Goal: Task Accomplishment & Management: Complete application form

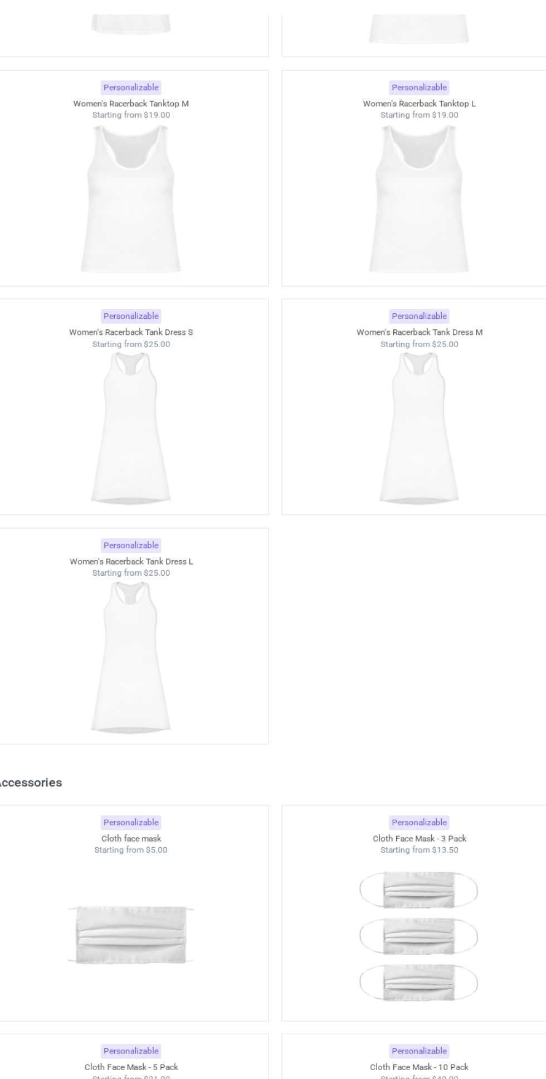
scroll to position [4026, 0]
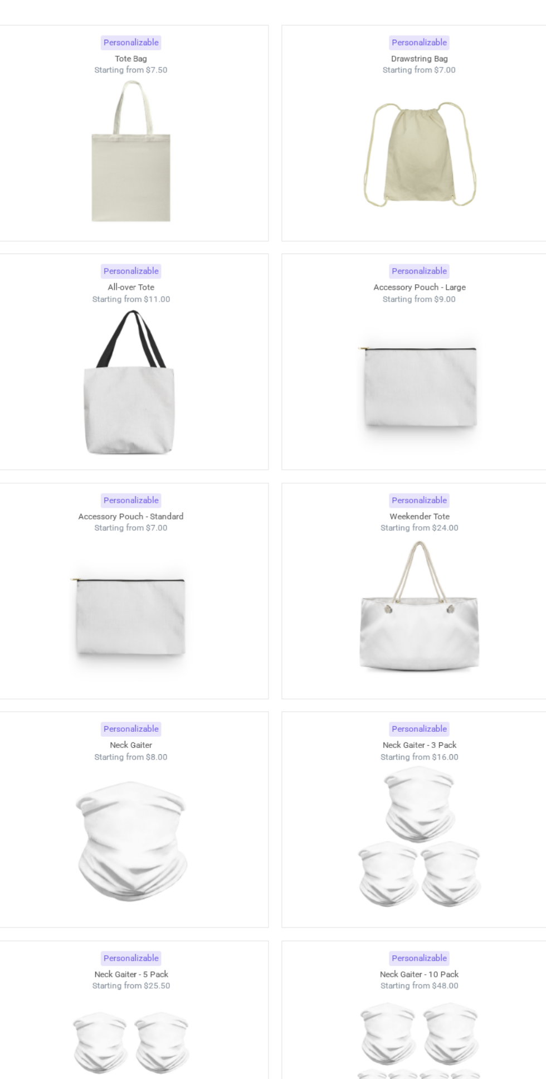
scroll to position [7185, 0]
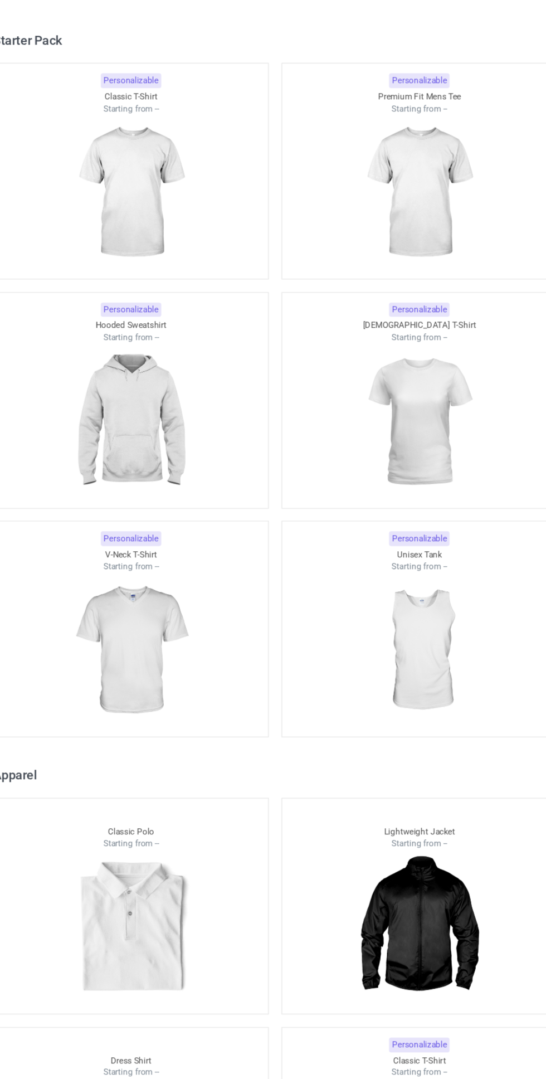
scroll to position [4625, 0]
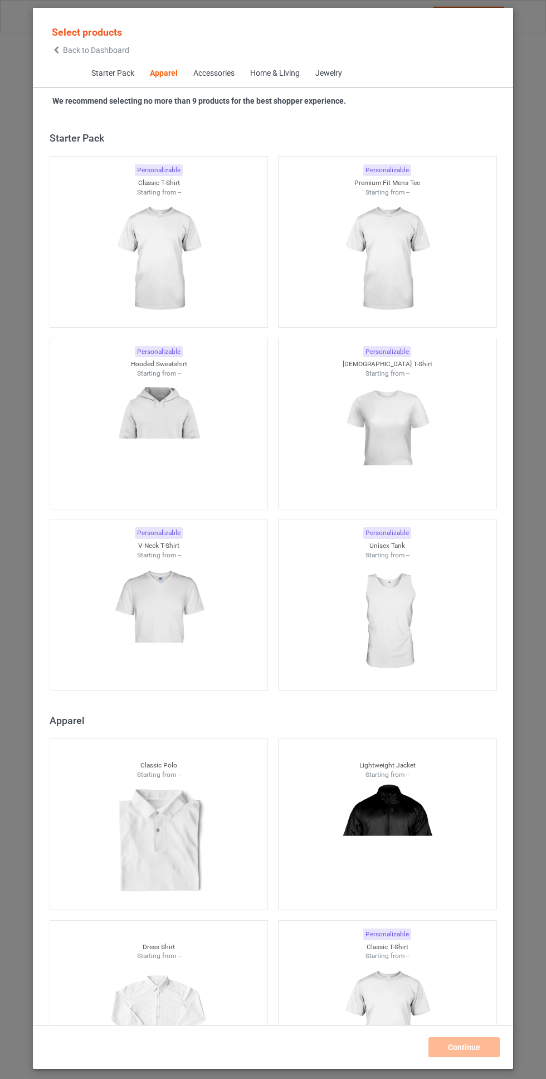
scroll to position [596, 0]
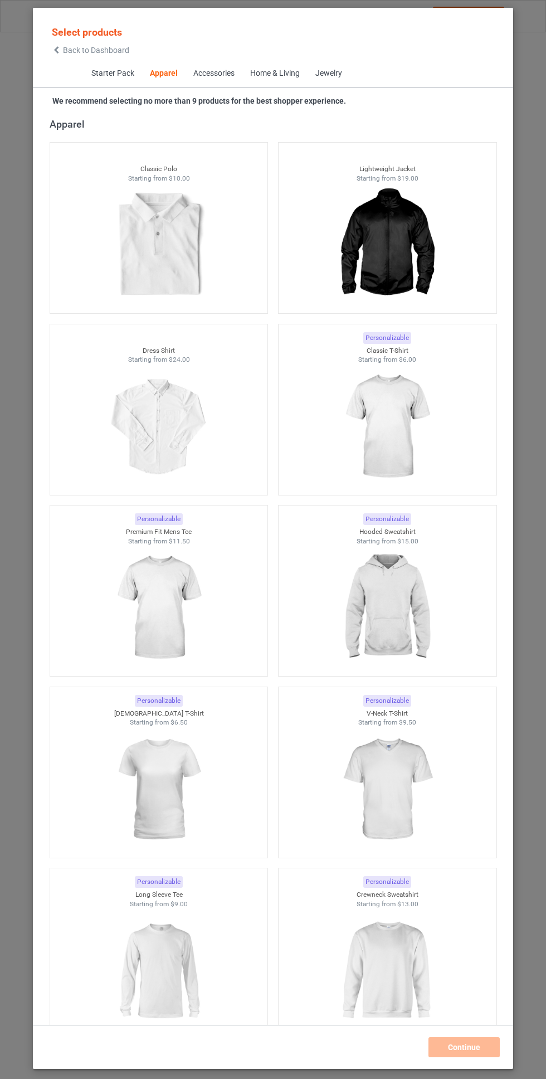
click at [413, 398] on img at bounding box center [387, 426] width 100 height 125
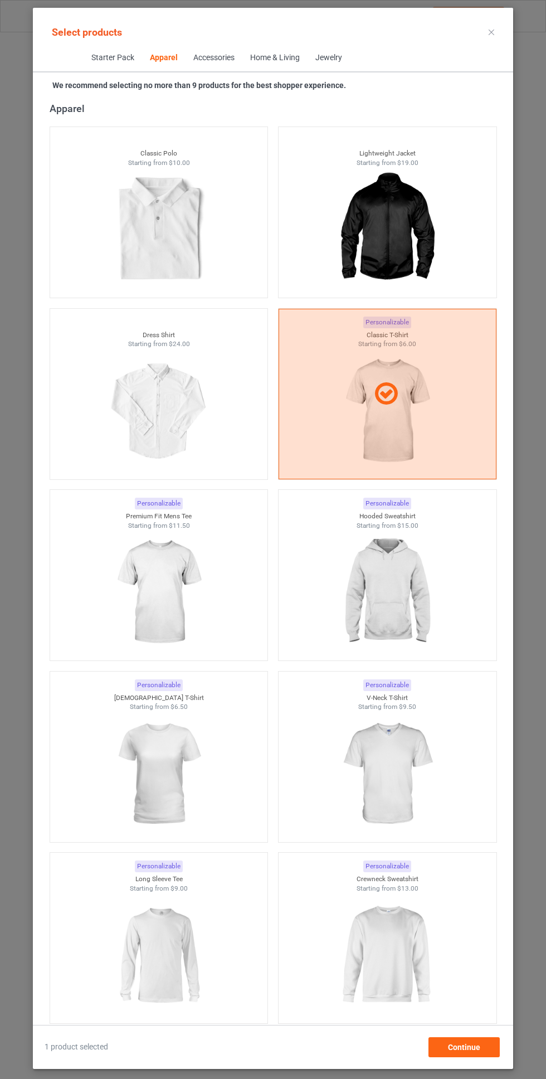
click at [390, 586] on img at bounding box center [387, 592] width 100 height 125
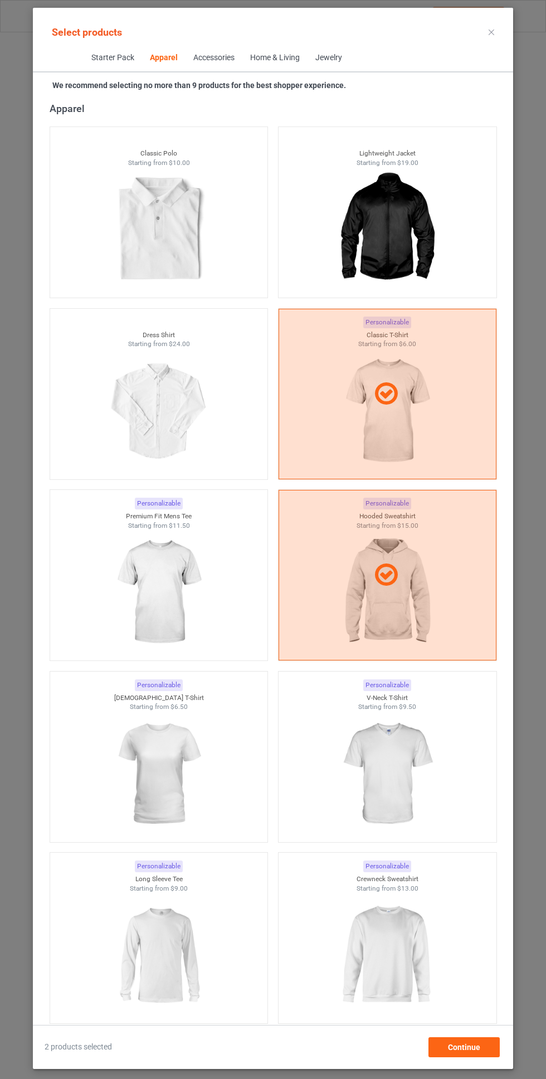
click at [167, 595] on img at bounding box center [159, 592] width 100 height 125
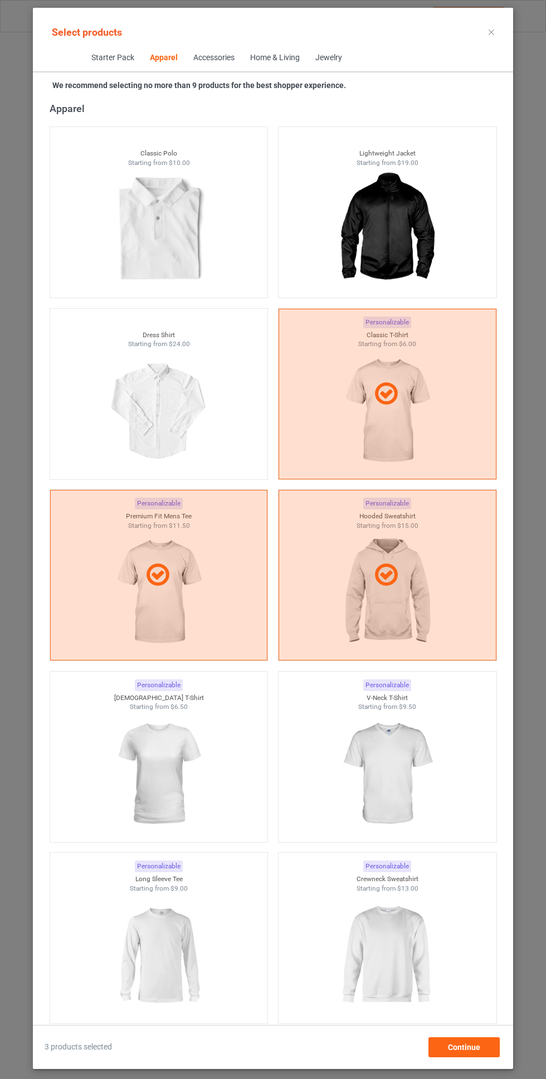
click at [153, 765] on img at bounding box center [159, 774] width 100 height 125
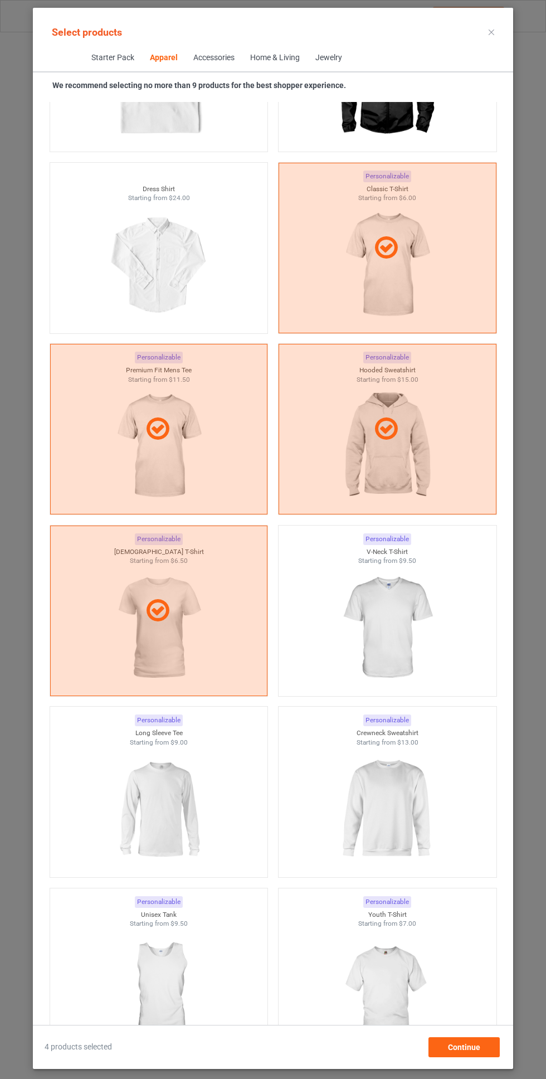
scroll to position [745, 0]
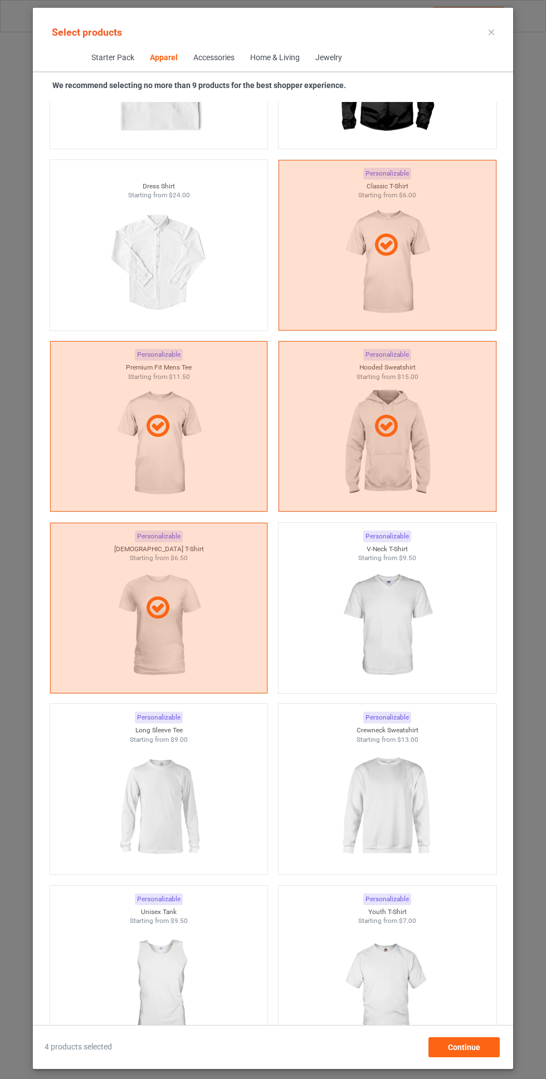
click at [402, 592] on img at bounding box center [387, 625] width 100 height 125
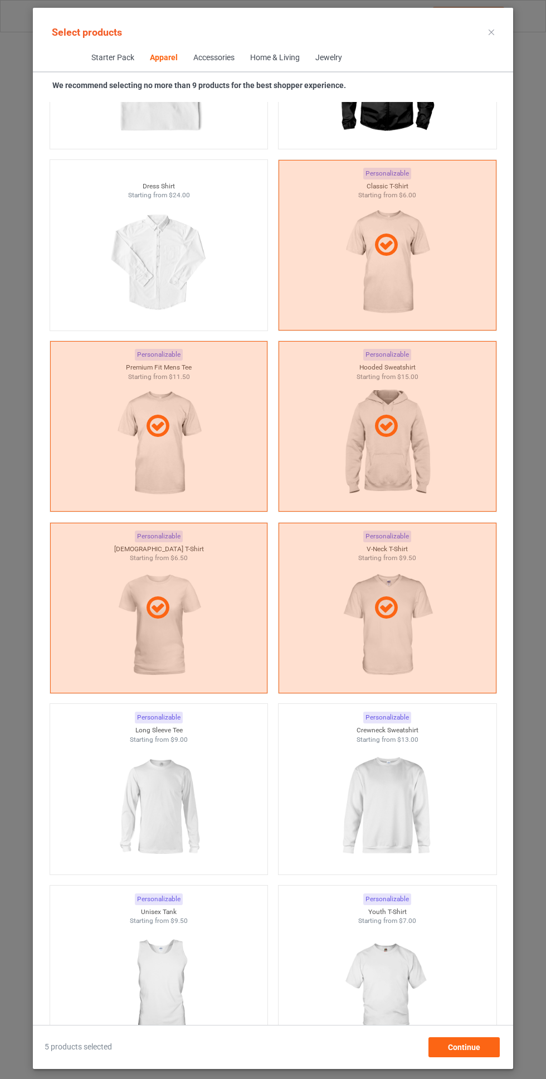
click at [154, 802] on img at bounding box center [159, 806] width 100 height 125
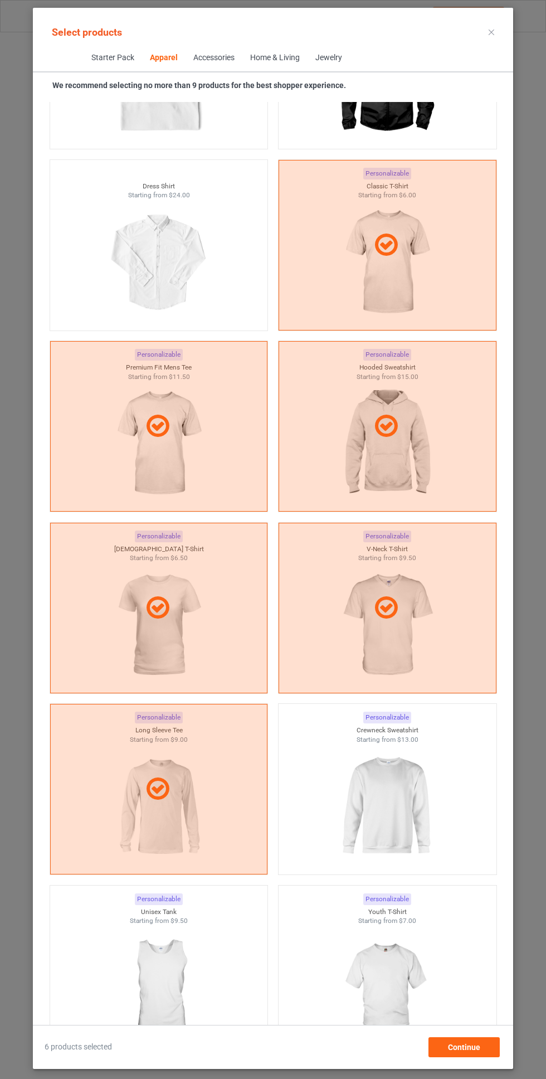
click at [397, 794] on img at bounding box center [387, 806] width 100 height 125
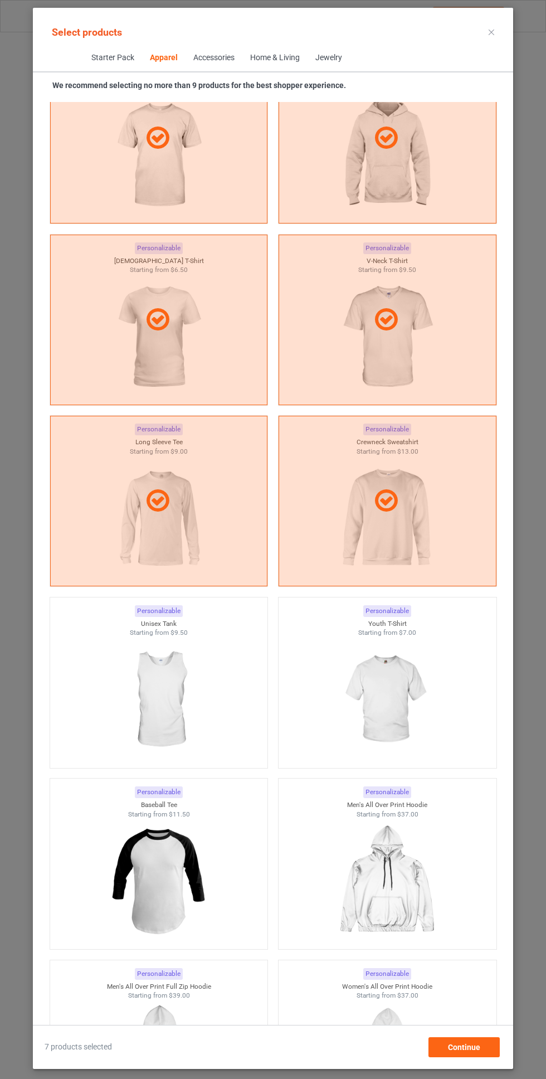
scroll to position [1035, 0]
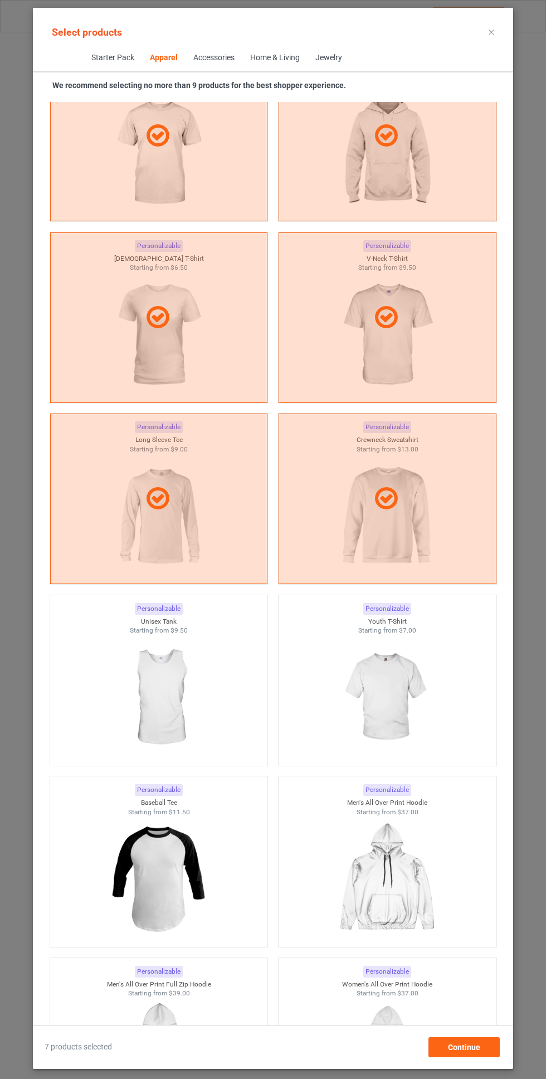
click at [145, 713] on img at bounding box center [159, 697] width 100 height 125
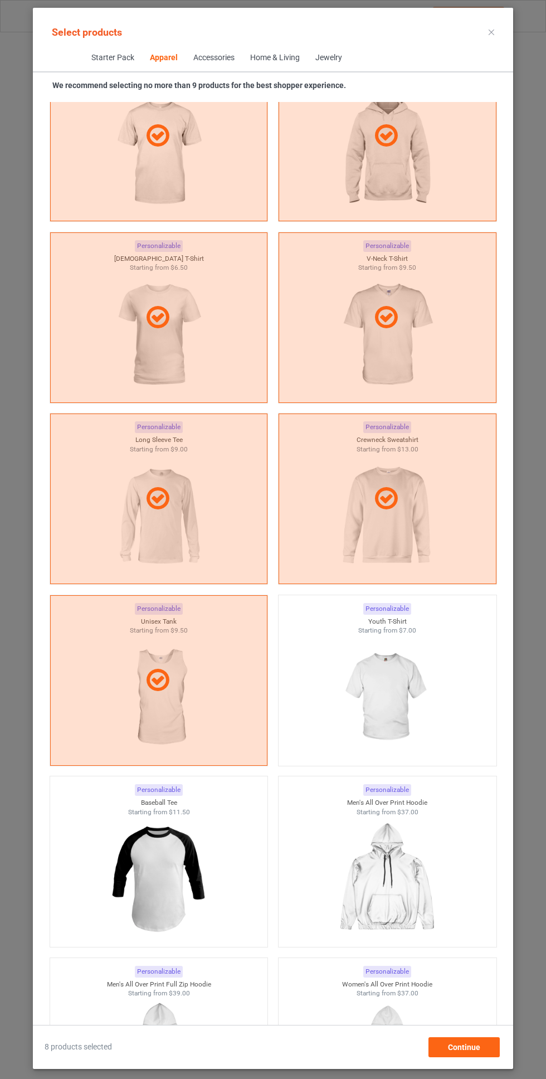
click at [402, 708] on img at bounding box center [387, 697] width 100 height 125
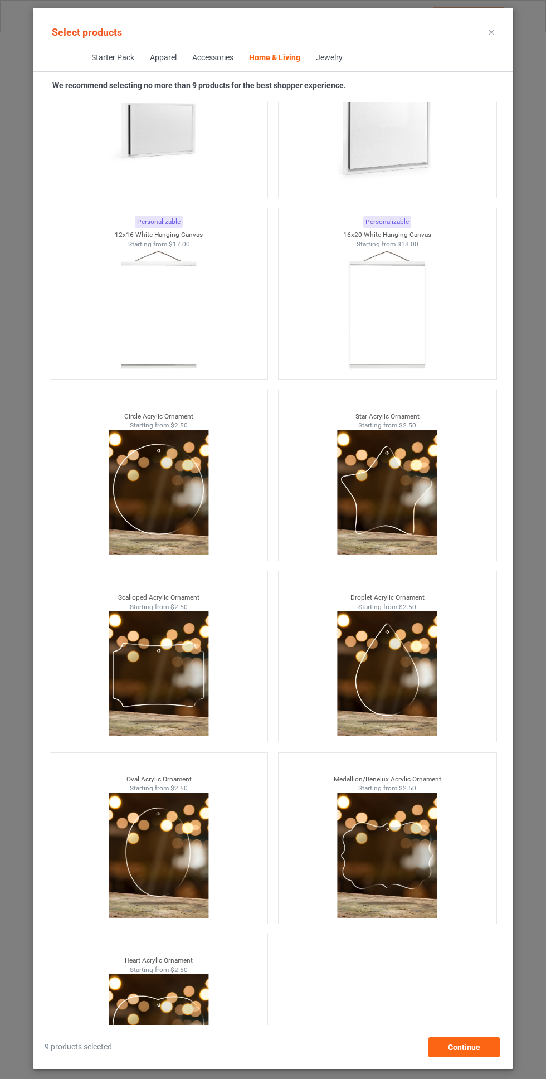
scroll to position [82, 0]
click at [471, 1055] on div "Continue" at bounding box center [464, 1047] width 71 height 20
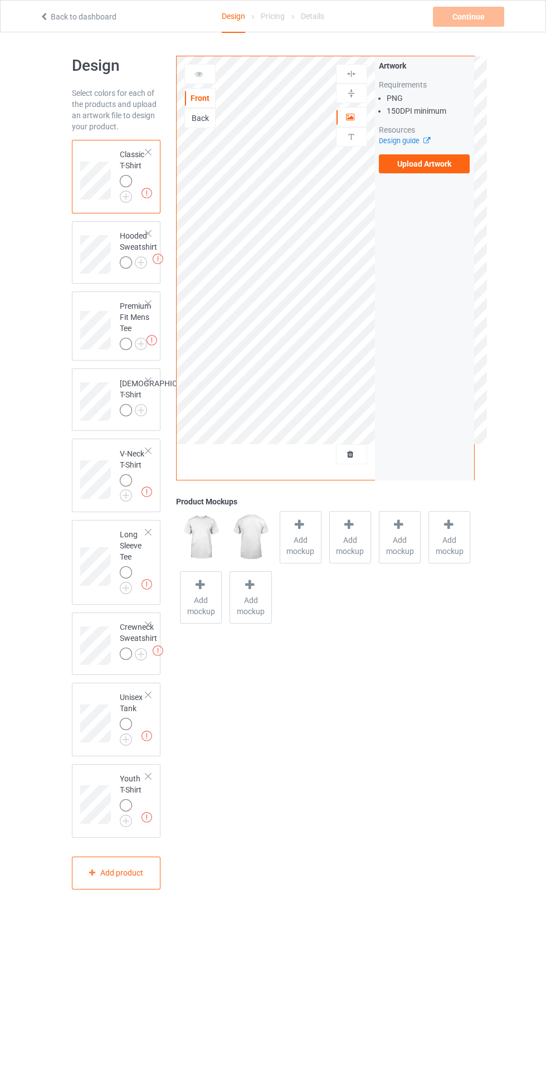
click at [120, 271] on div at bounding box center [128, 264] width 16 height 16
click at [444, 168] on label "Upload Artwork" at bounding box center [424, 163] width 91 height 19
click at [0, 0] on input "Upload Artwork" at bounding box center [0, 0] width 0 height 0
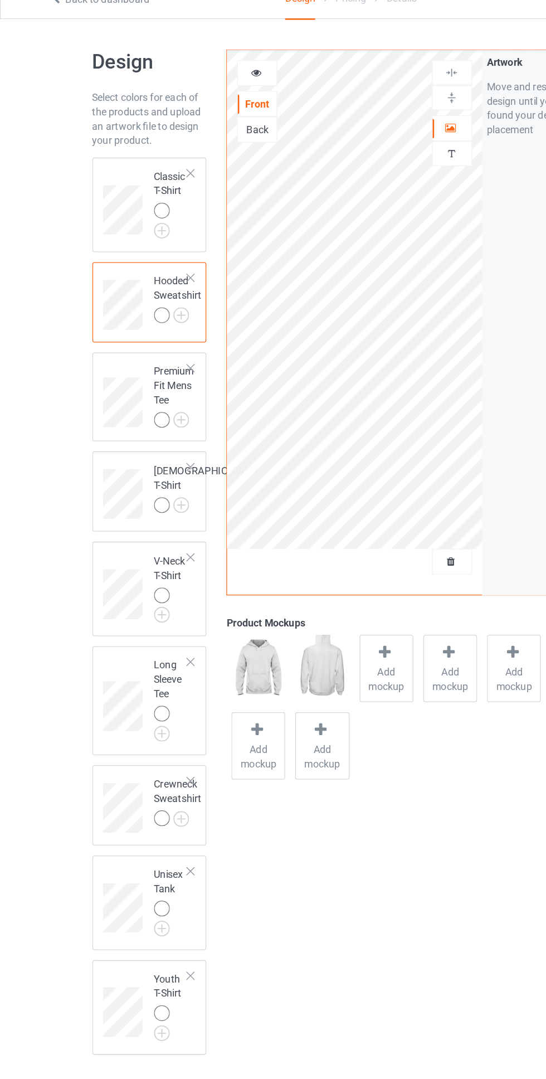
click at [0, 0] on img at bounding box center [0, 0] width 0 height 0
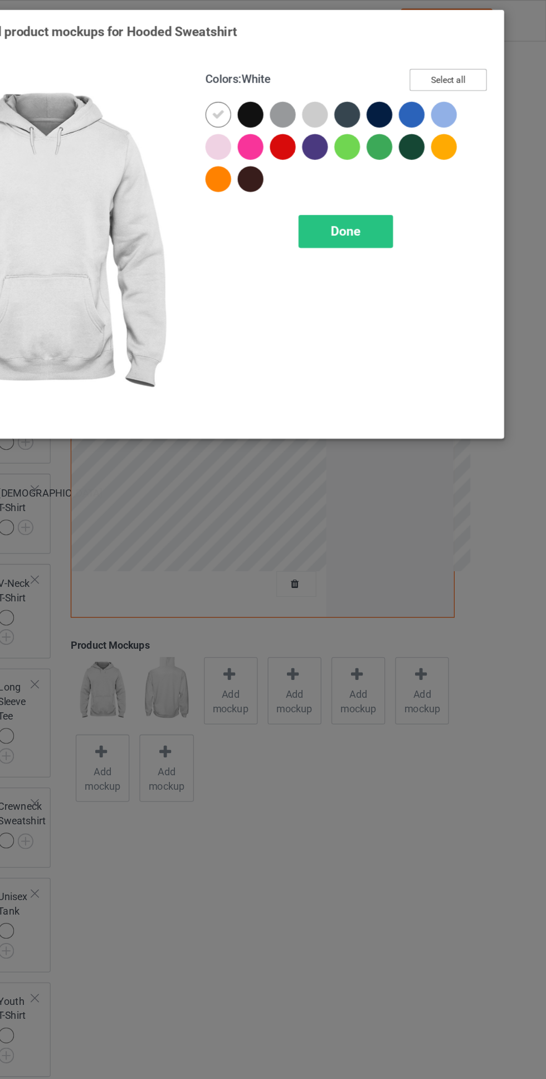
click at [476, 63] on button "Select all" at bounding box center [470, 61] width 60 height 17
click at [288, 86] on icon at bounding box center [291, 89] width 10 height 10
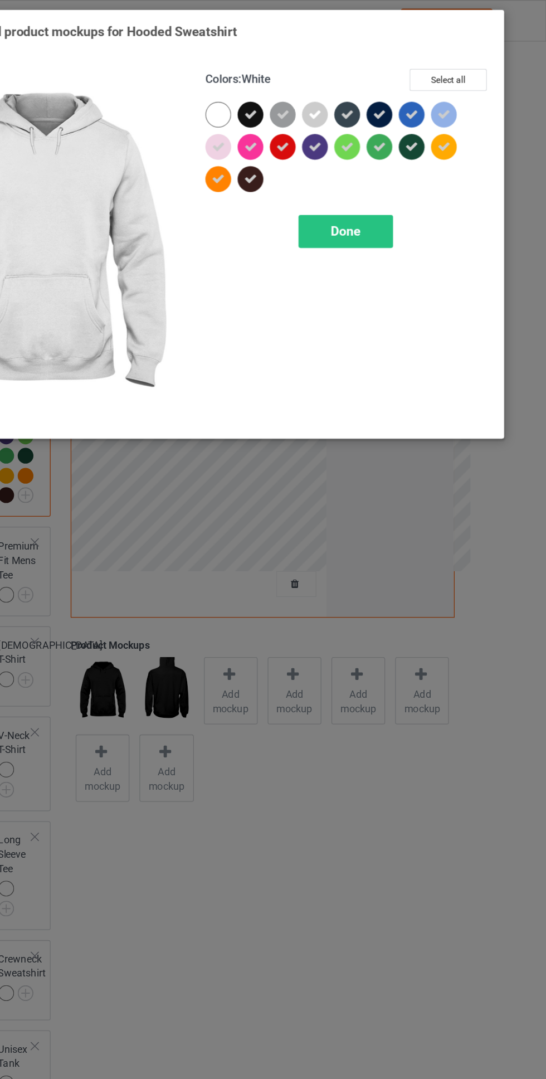
click at [391, 174] on span "Done" at bounding box center [389, 180] width 23 height 12
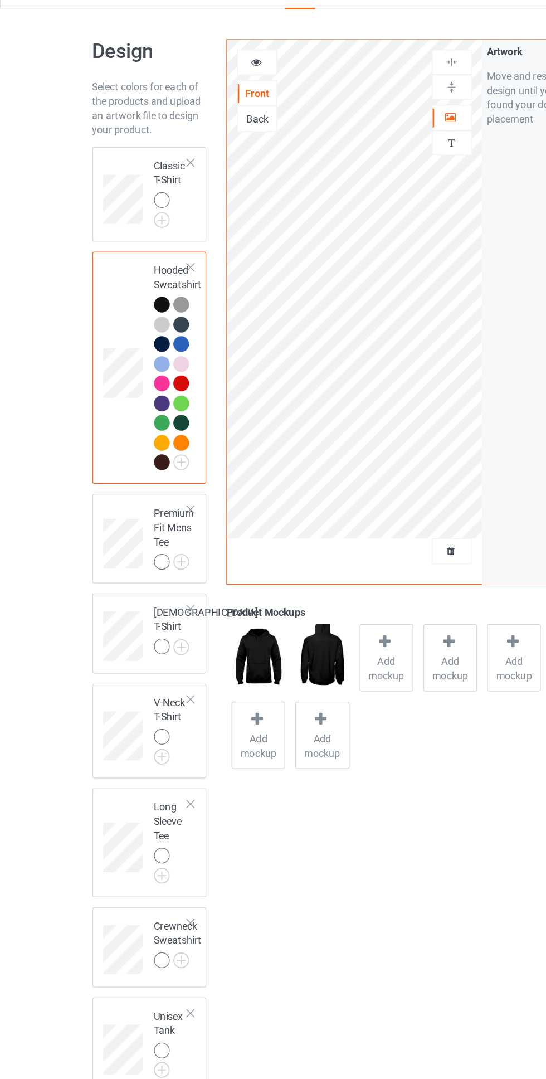
click at [0, 0] on img at bounding box center [0, 0] width 0 height 0
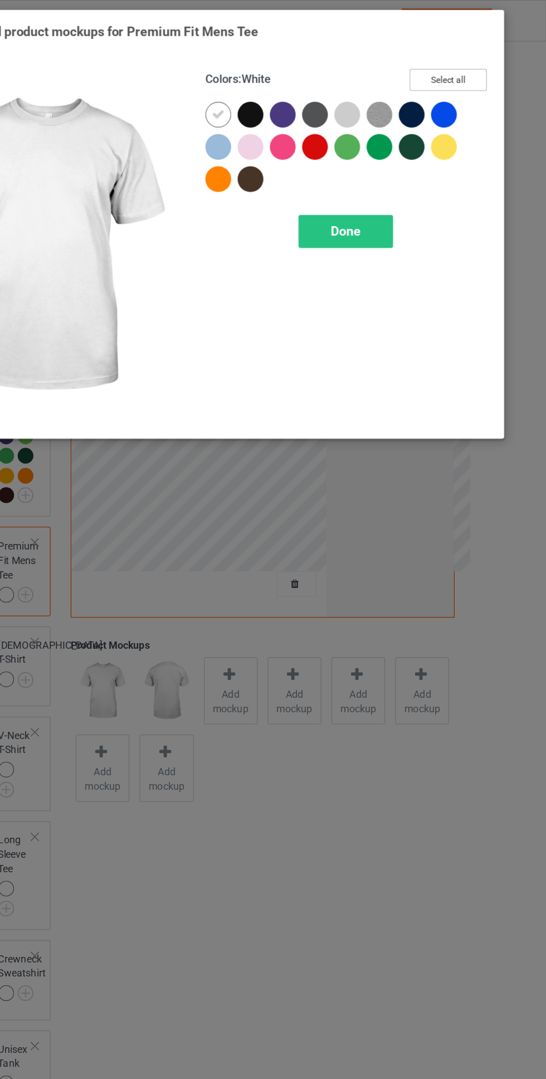
click at [481, 68] on button "Select all" at bounding box center [470, 61] width 60 height 17
click at [288, 85] on icon at bounding box center [291, 89] width 10 height 10
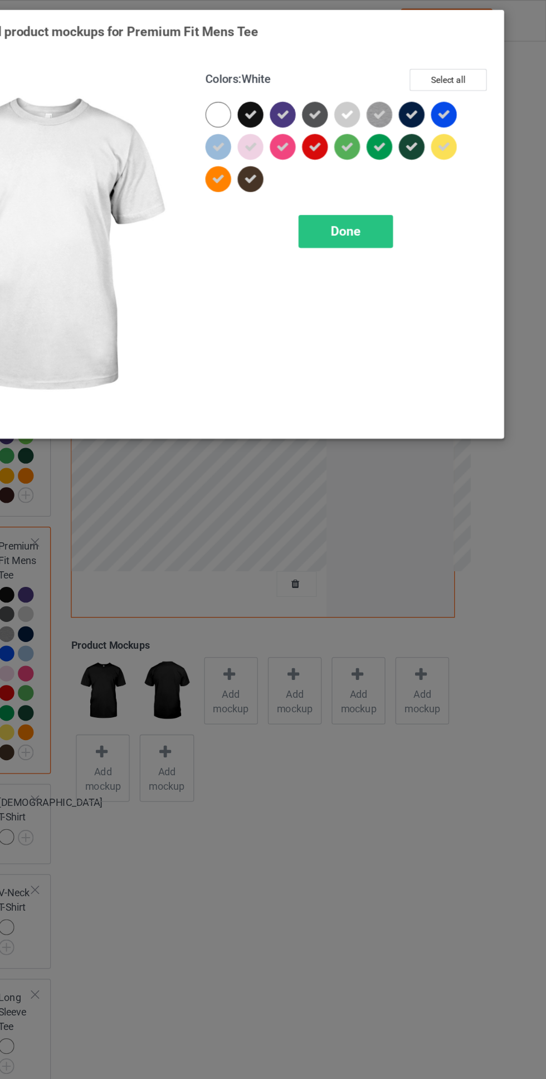
click at [383, 169] on div "Done" at bounding box center [390, 180] width 74 height 26
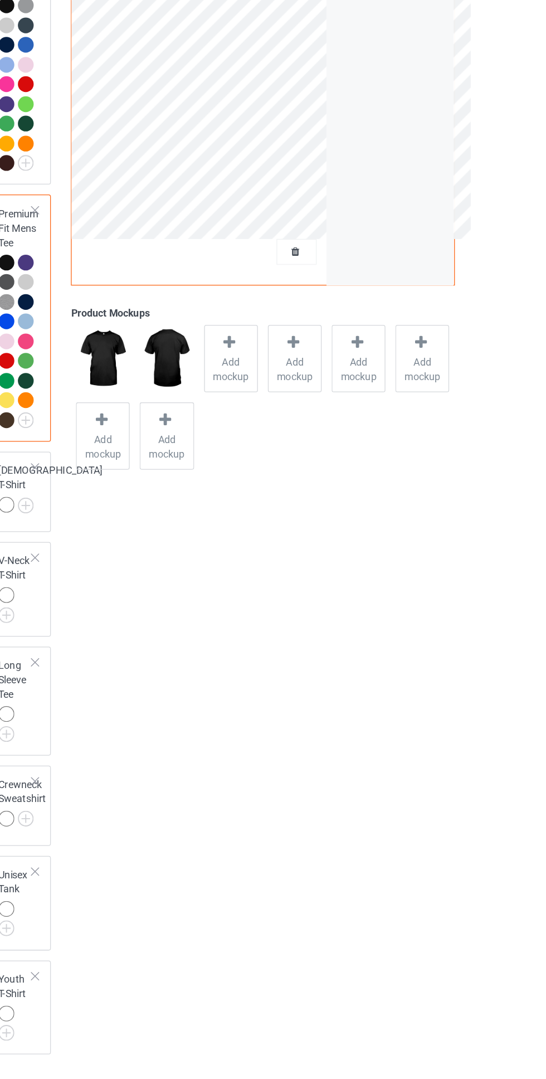
scroll to position [4, 0]
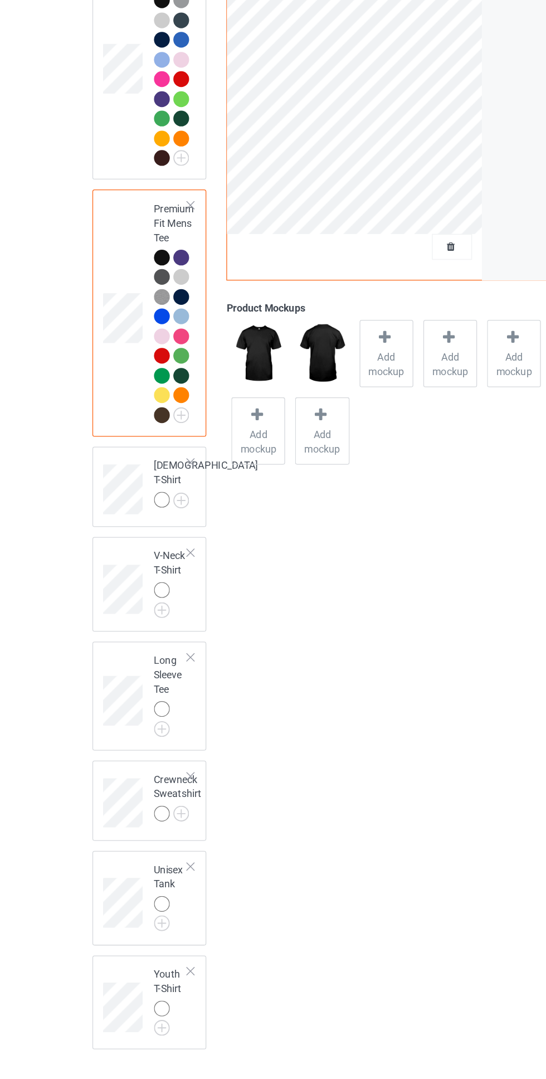
click at [0, 0] on img at bounding box center [0, 0] width 0 height 0
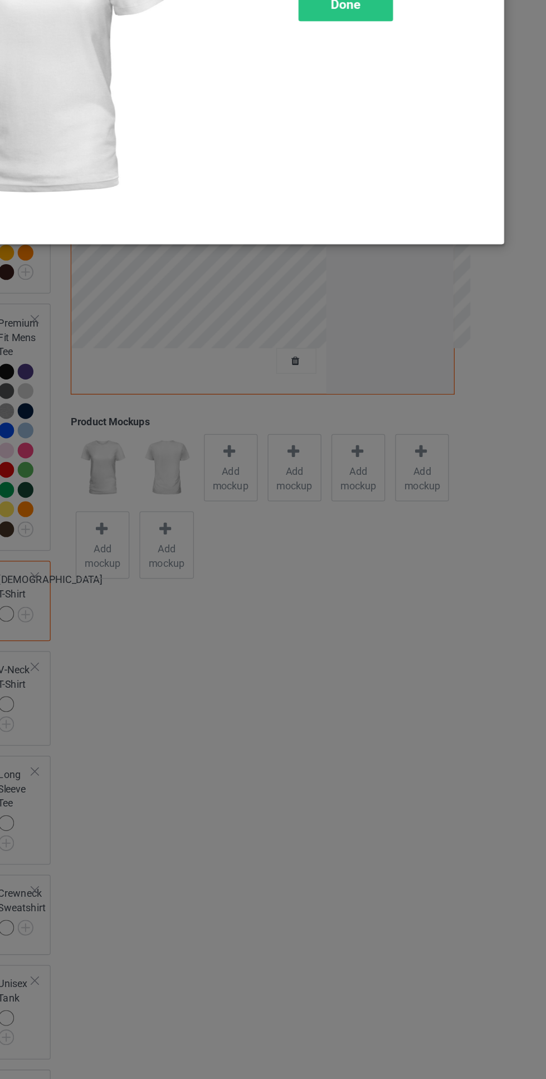
scroll to position [22, 0]
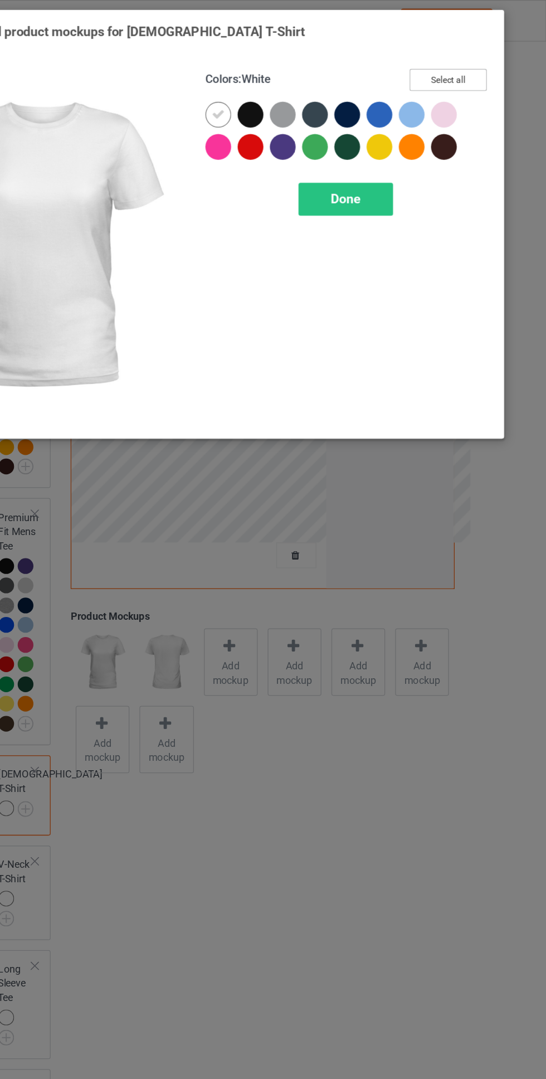
click at [490, 55] on button "Select all" at bounding box center [470, 61] width 60 height 17
click at [291, 88] on icon at bounding box center [291, 89] width 10 height 10
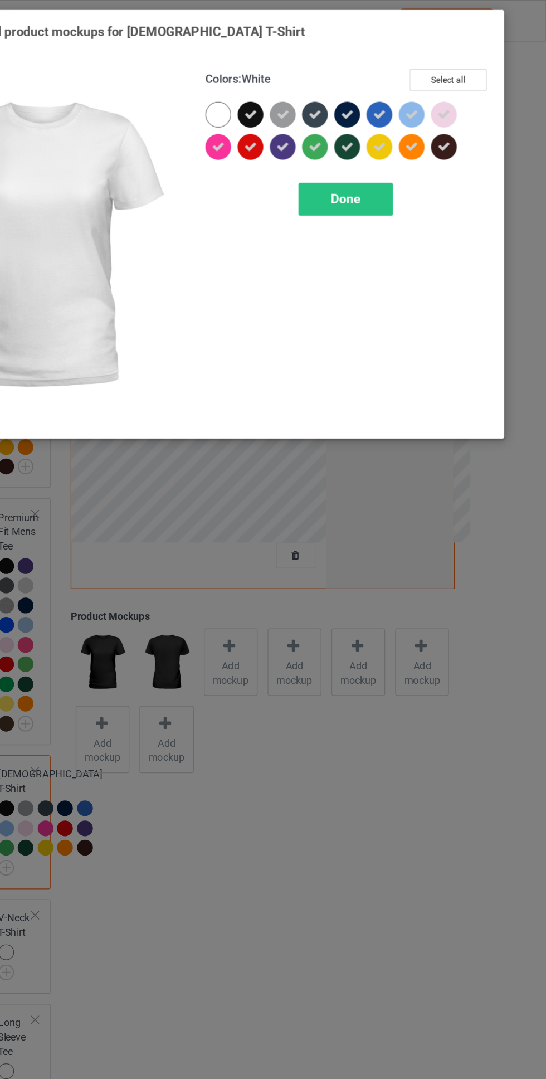
click at [388, 150] on span "Done" at bounding box center [389, 155] width 23 height 12
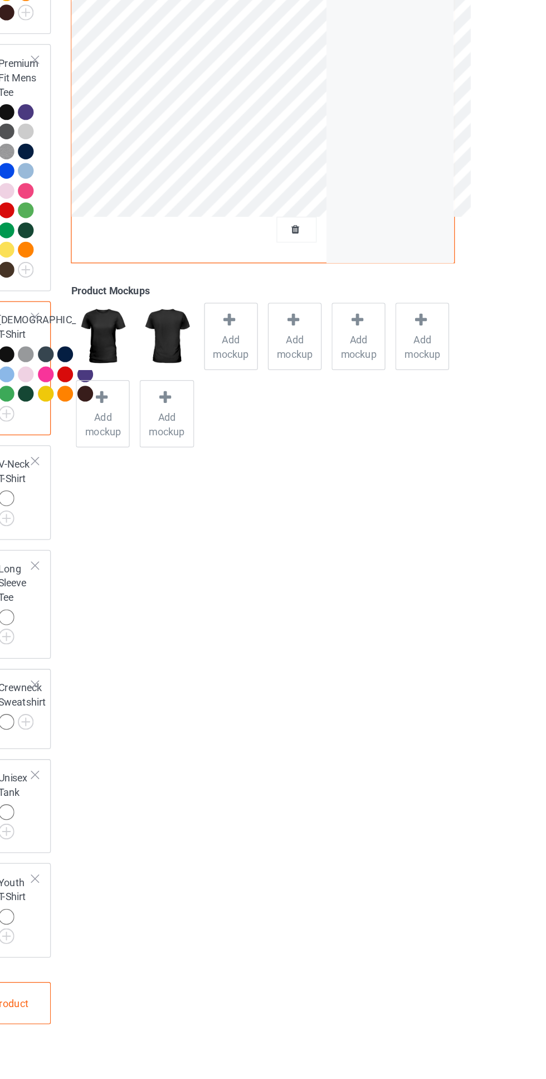
scroll to position [218, 0]
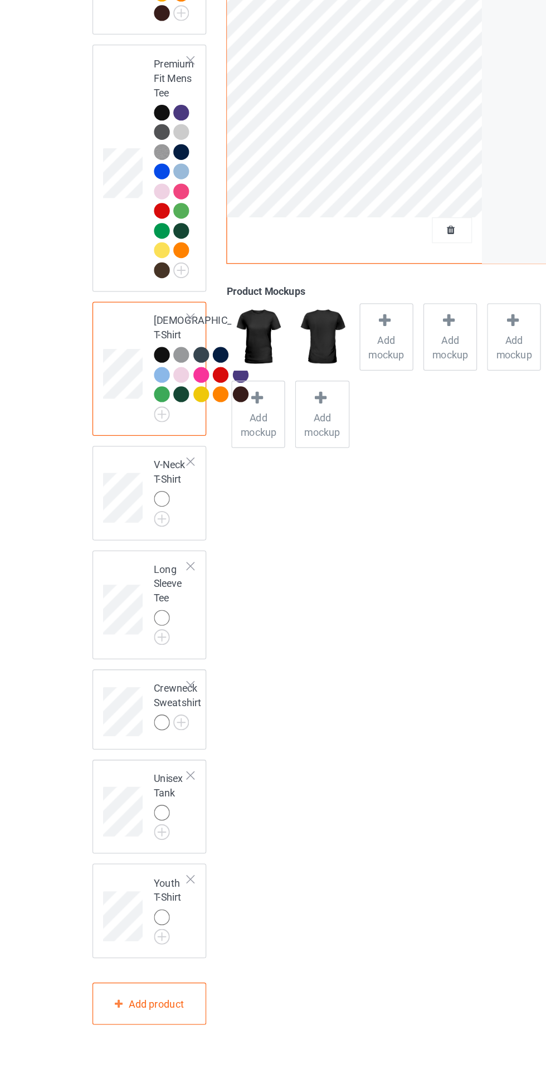
click at [0, 0] on img at bounding box center [0, 0] width 0 height 0
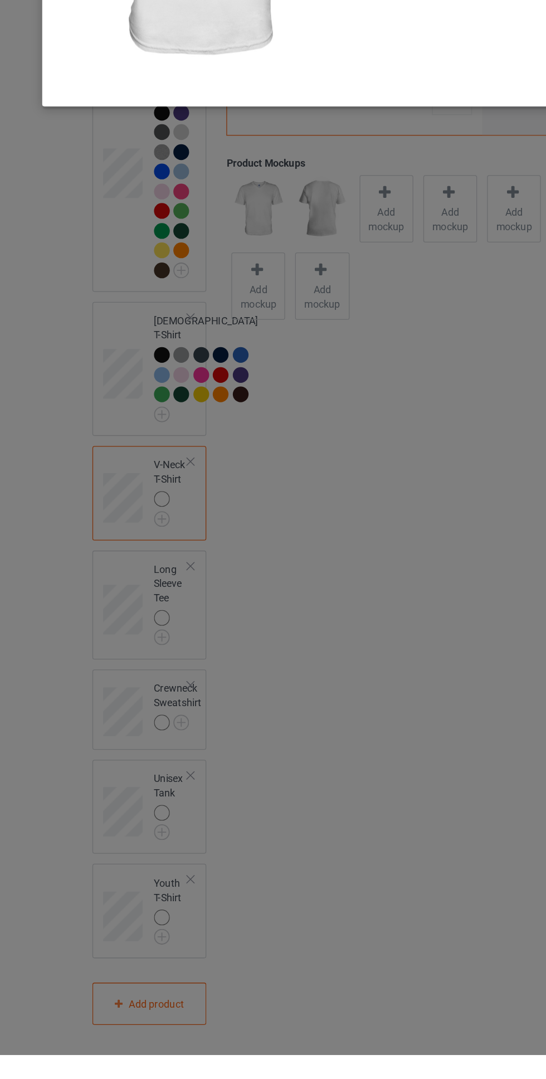
scroll to position [237, 0]
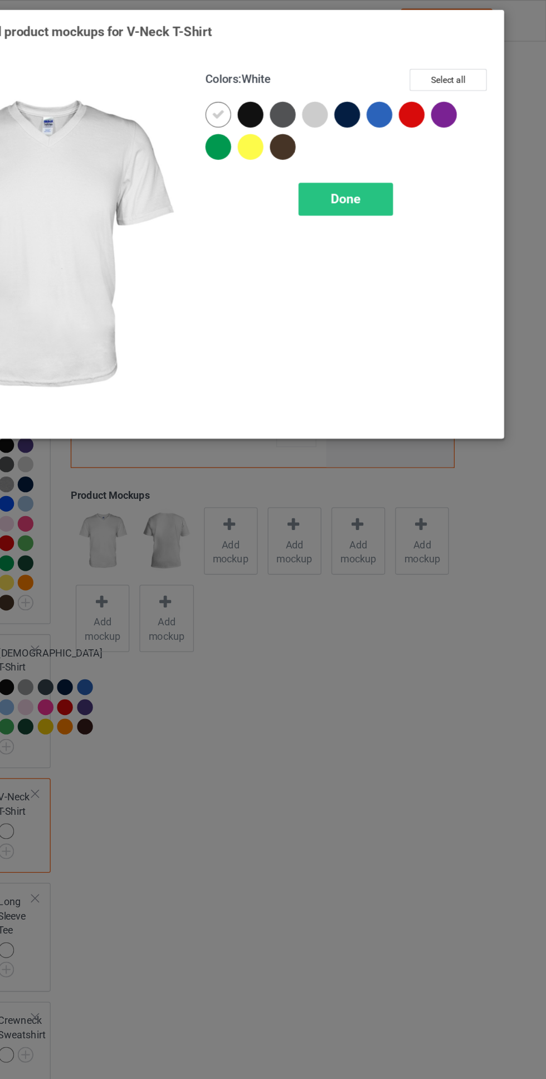
click at [488, 60] on button "Select all" at bounding box center [470, 61] width 60 height 17
click at [286, 89] on icon at bounding box center [291, 89] width 10 height 10
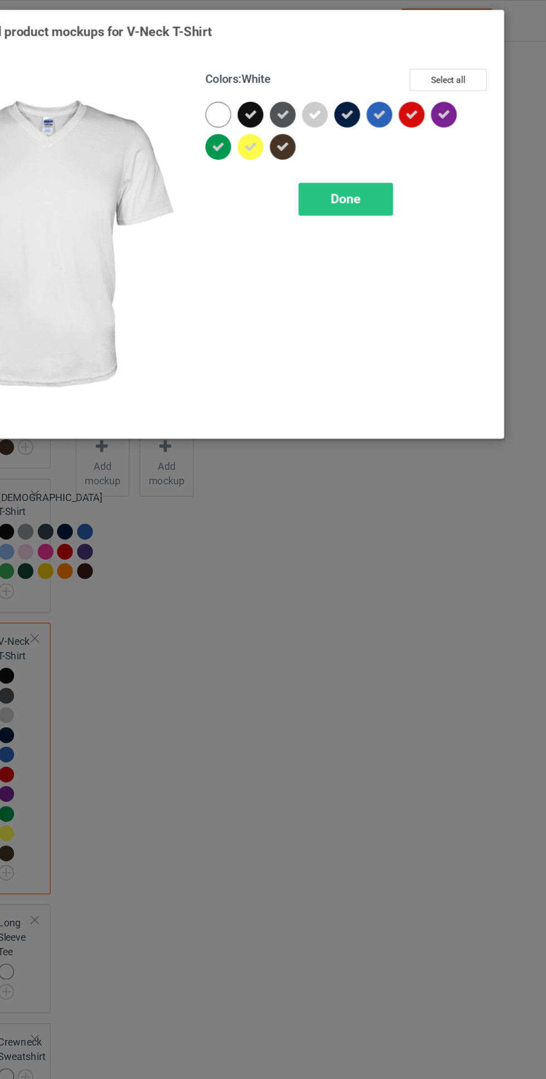
click at [388, 155] on span "Done" at bounding box center [389, 155] width 23 height 12
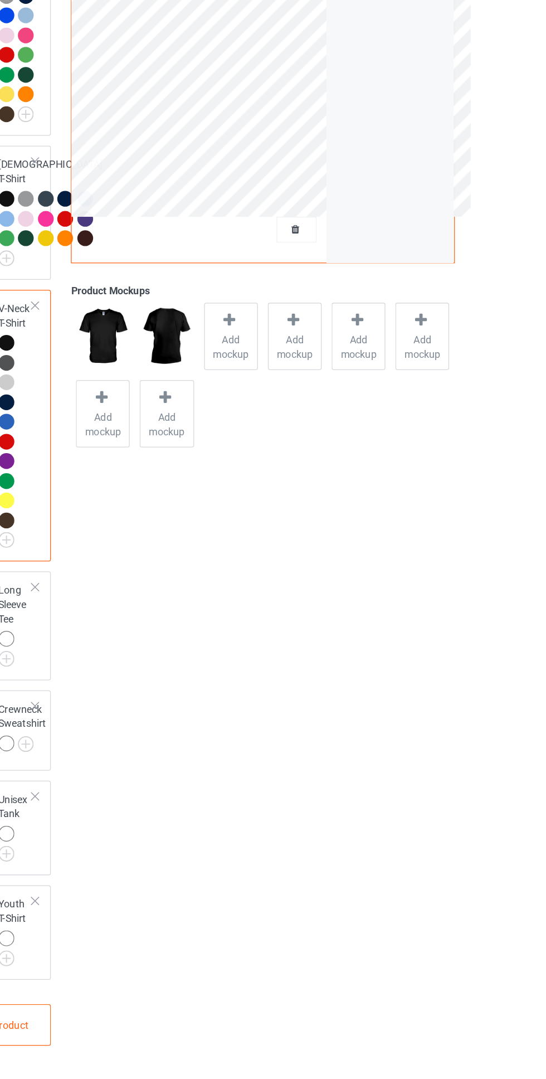
scroll to position [356, 0]
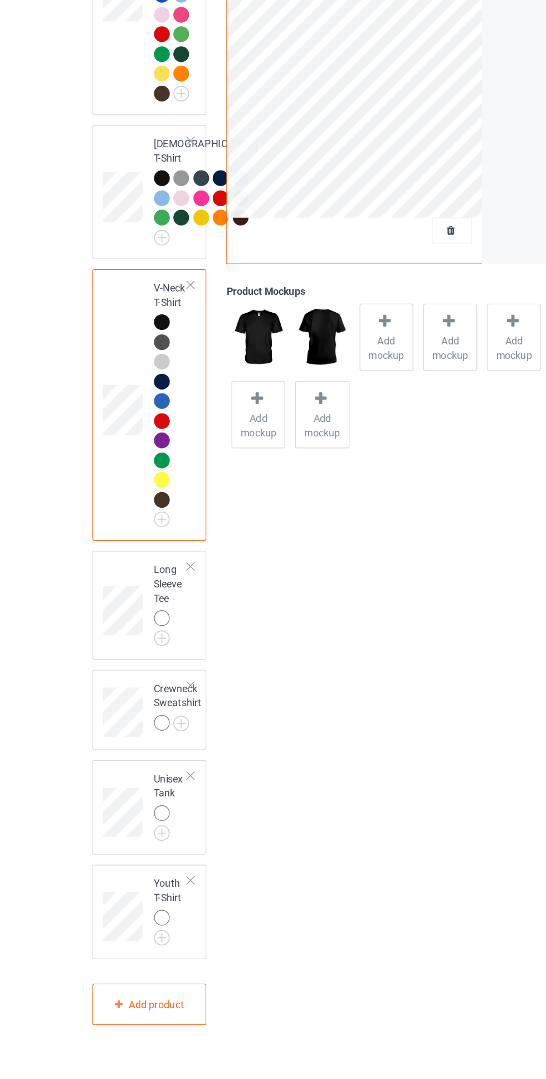
click at [0, 0] on img at bounding box center [0, 0] width 0 height 0
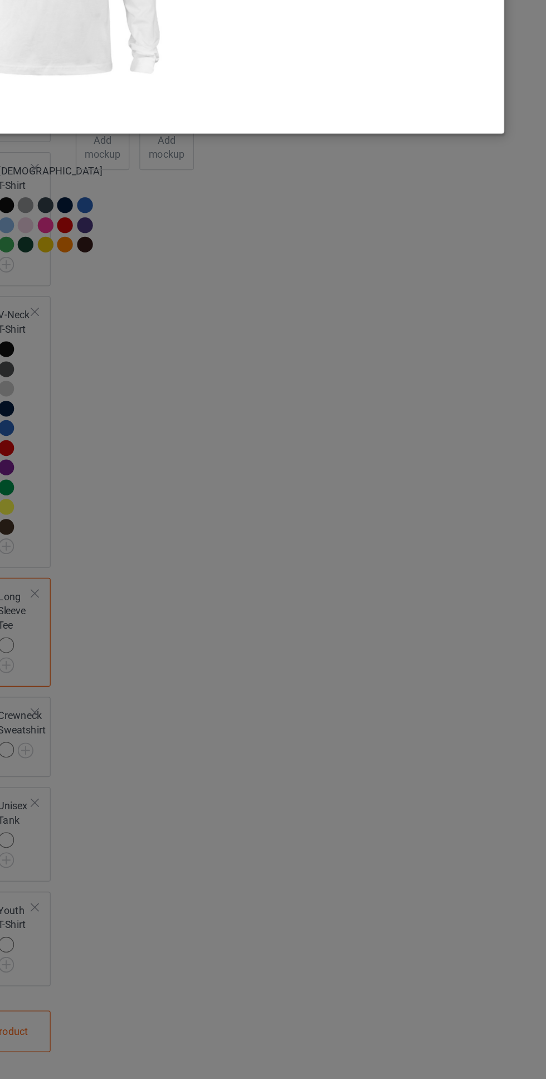
scroll to position [375, 0]
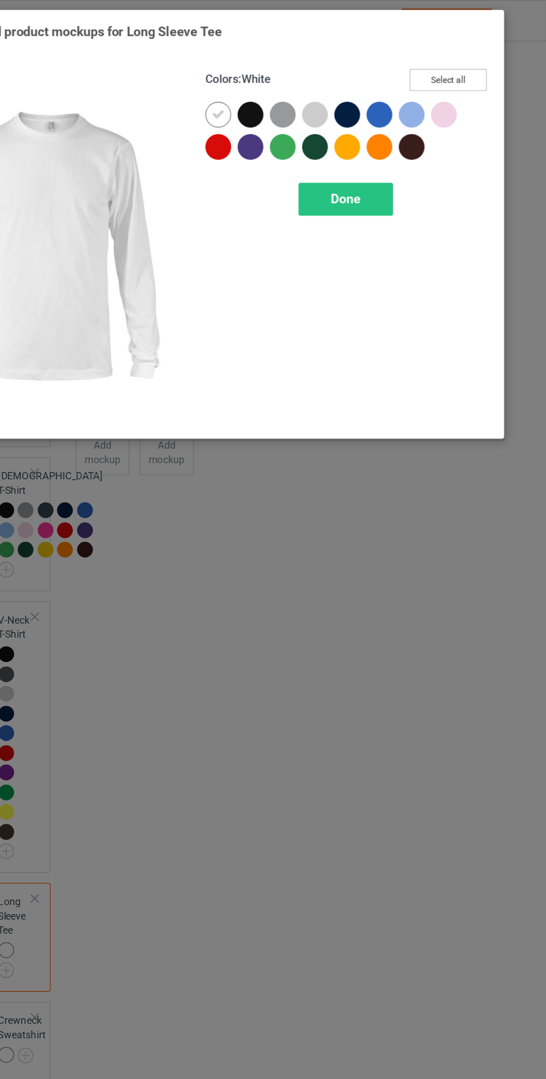
click at [476, 61] on button "Select all" at bounding box center [470, 61] width 60 height 17
click at [284, 91] on div at bounding box center [291, 89] width 20 height 20
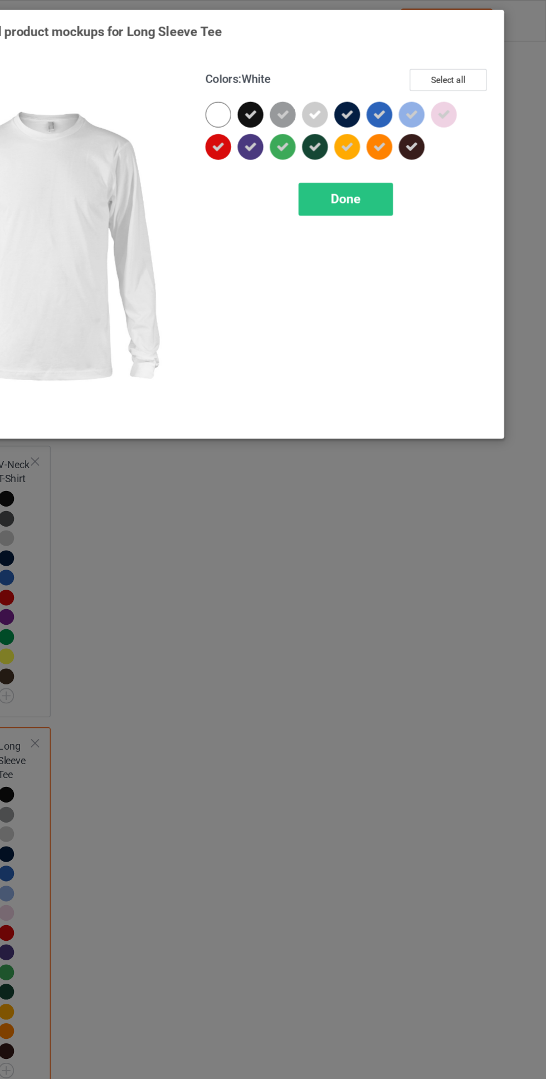
click at [379, 161] on div "Done" at bounding box center [390, 155] width 74 height 26
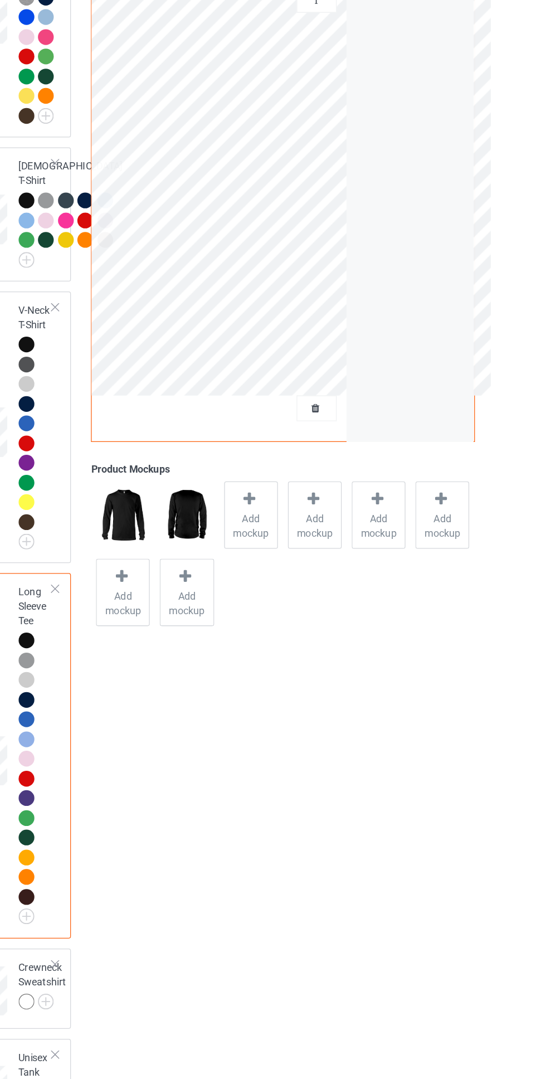
scroll to position [555, 0]
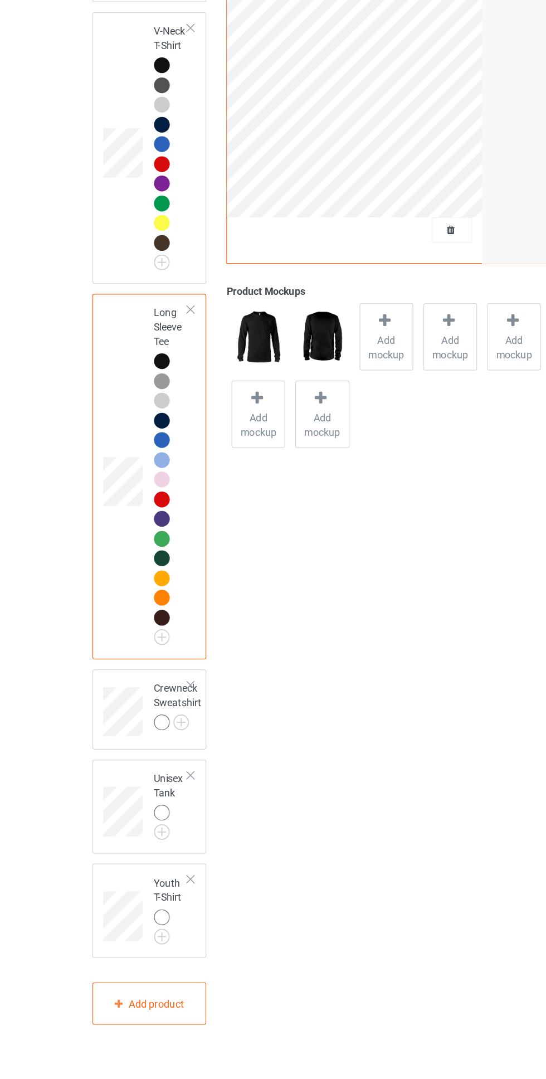
click at [0, 0] on img at bounding box center [0, 0] width 0 height 0
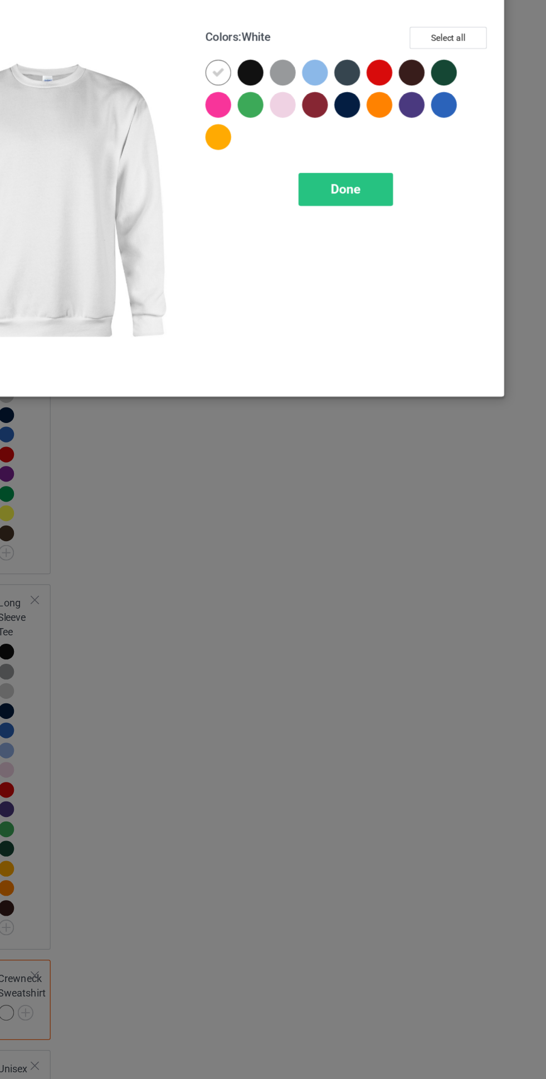
scroll to position [575, 0]
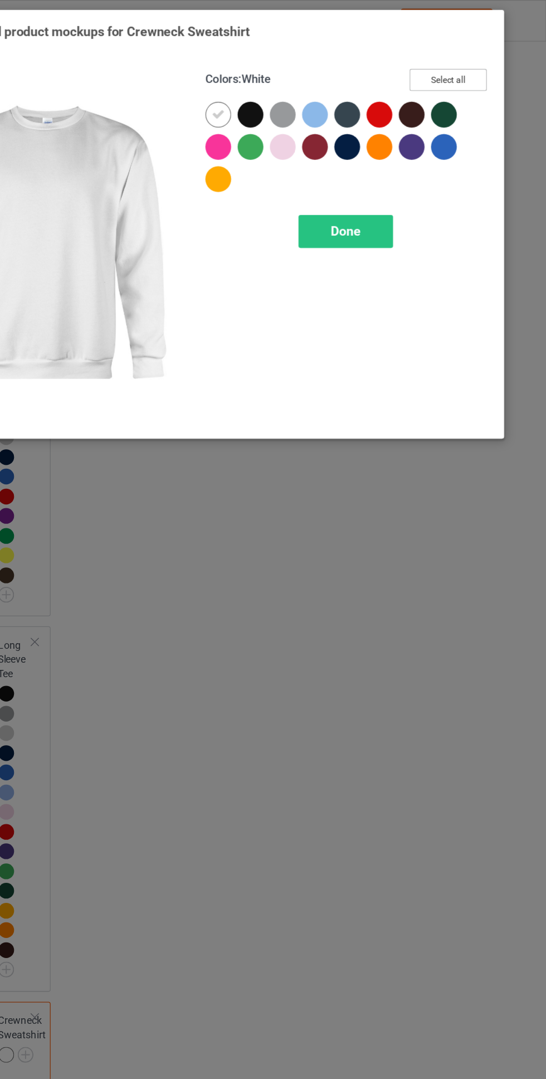
click at [492, 66] on button "Select all" at bounding box center [470, 61] width 60 height 17
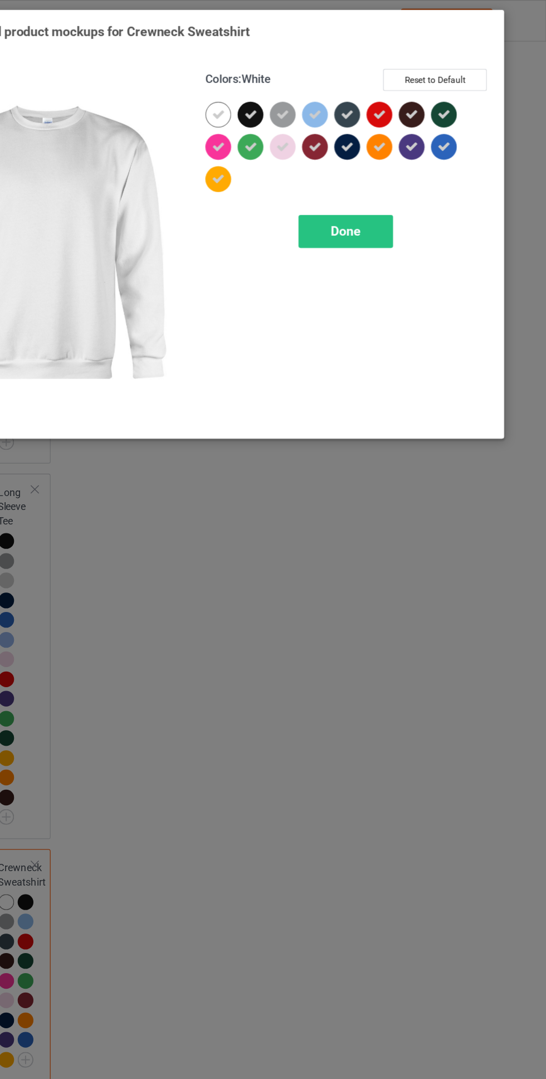
click at [289, 89] on icon at bounding box center [291, 89] width 10 height 10
click at [391, 177] on span "Done" at bounding box center [389, 180] width 23 height 12
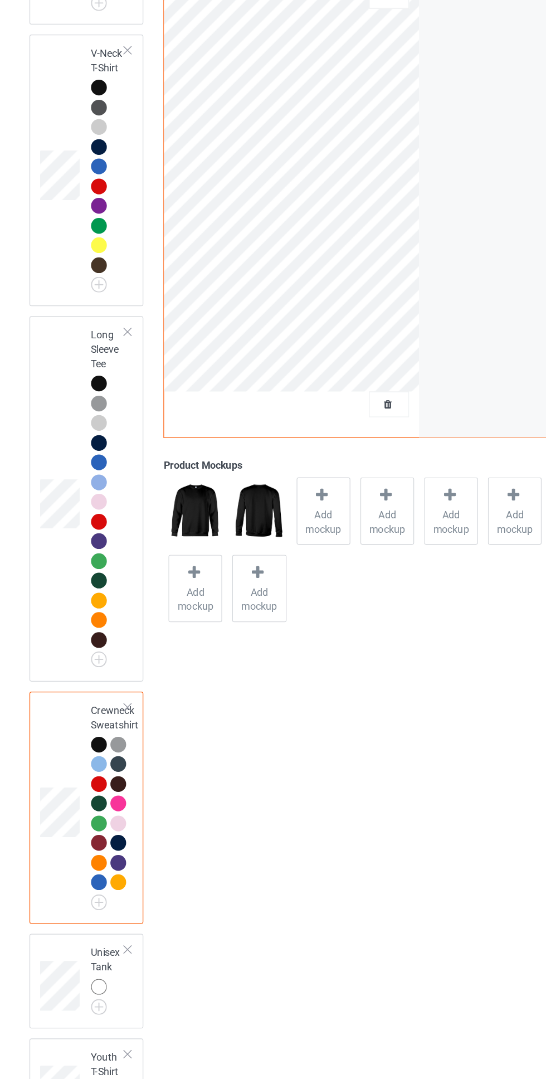
scroll to position [674, 0]
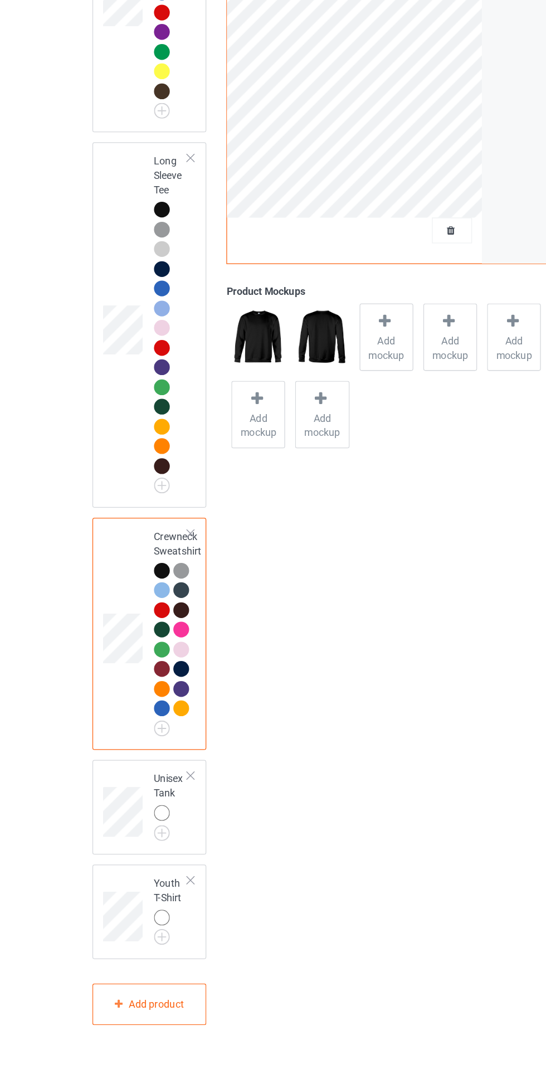
click at [0, 0] on img at bounding box center [0, 0] width 0 height 0
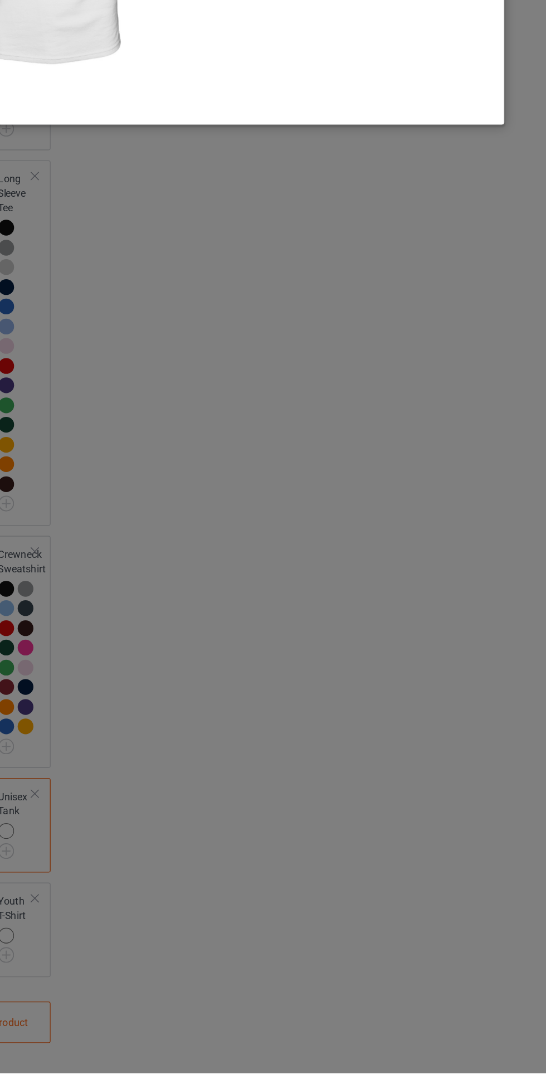
scroll to position [693, 0]
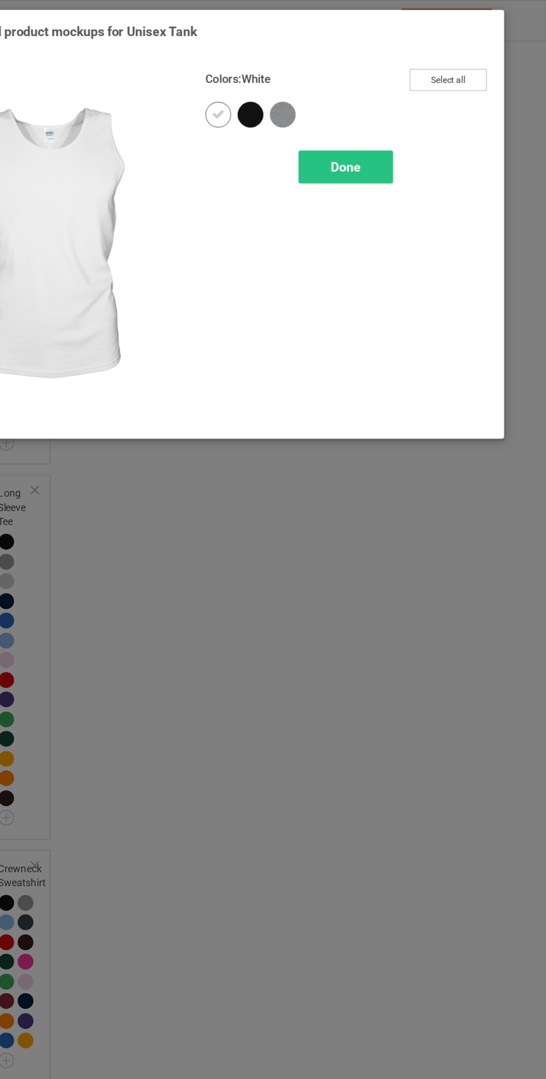
click at [473, 62] on button "Select all" at bounding box center [470, 61] width 60 height 17
click at [291, 87] on icon at bounding box center [291, 89] width 10 height 10
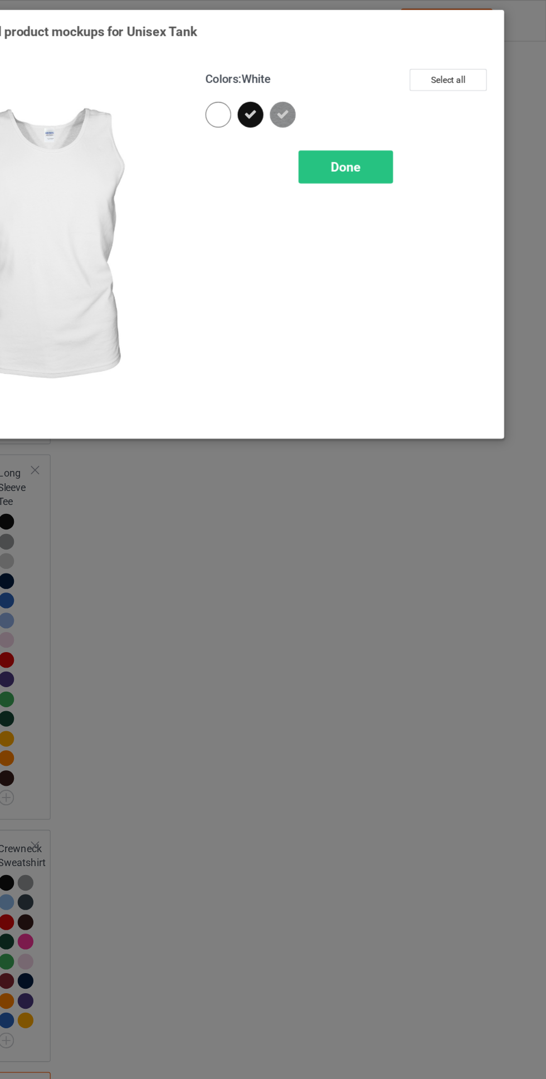
click at [393, 137] on div "Done" at bounding box center [390, 130] width 74 height 26
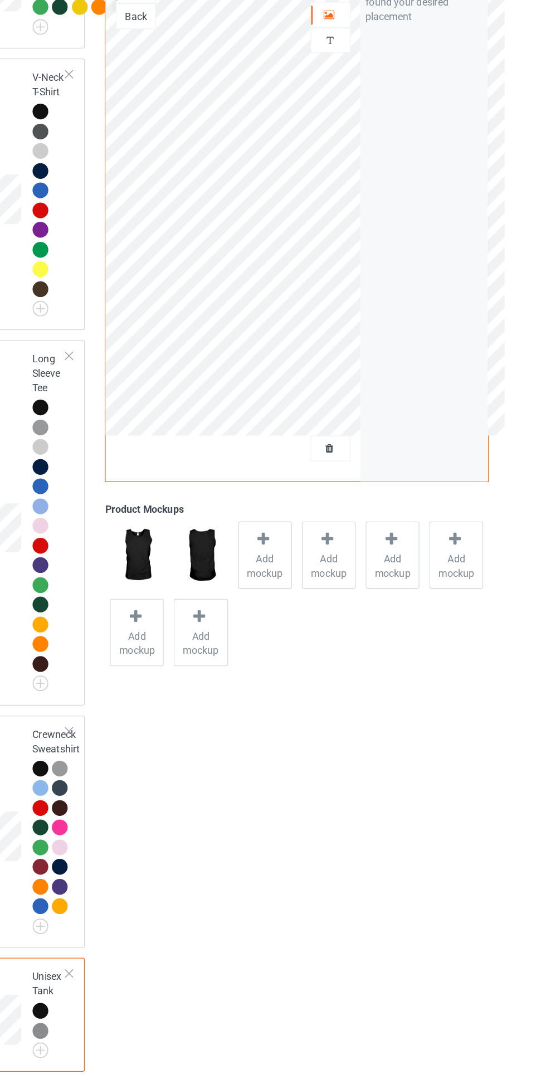
scroll to position [689, 0]
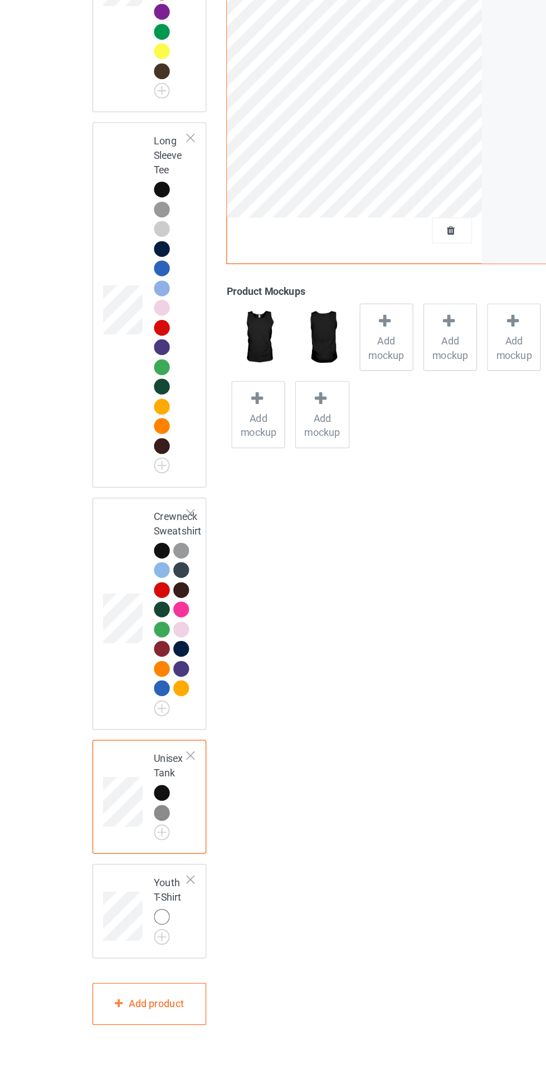
click at [0, 0] on img at bounding box center [0, 0] width 0 height 0
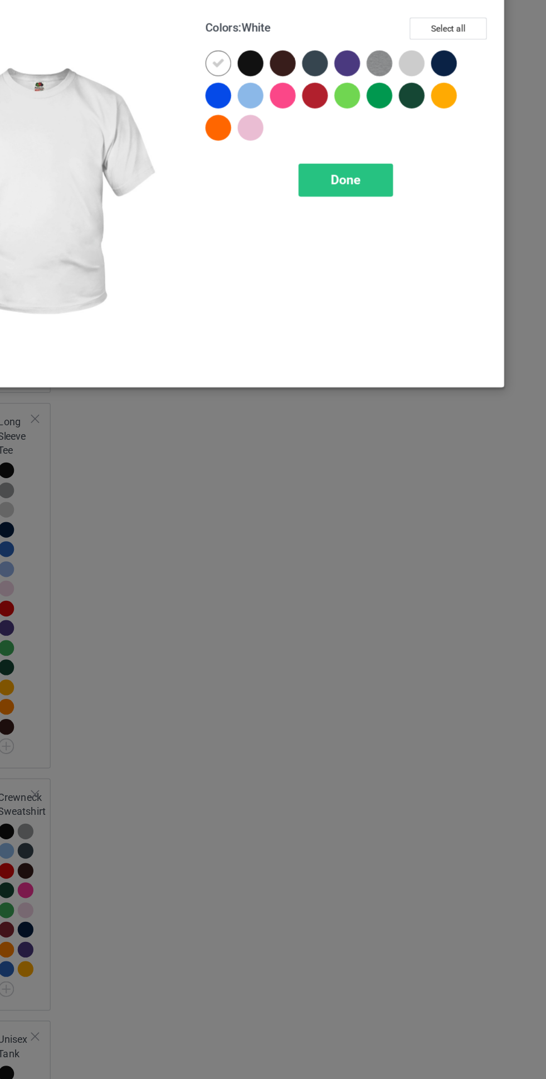
scroll to position [708, 0]
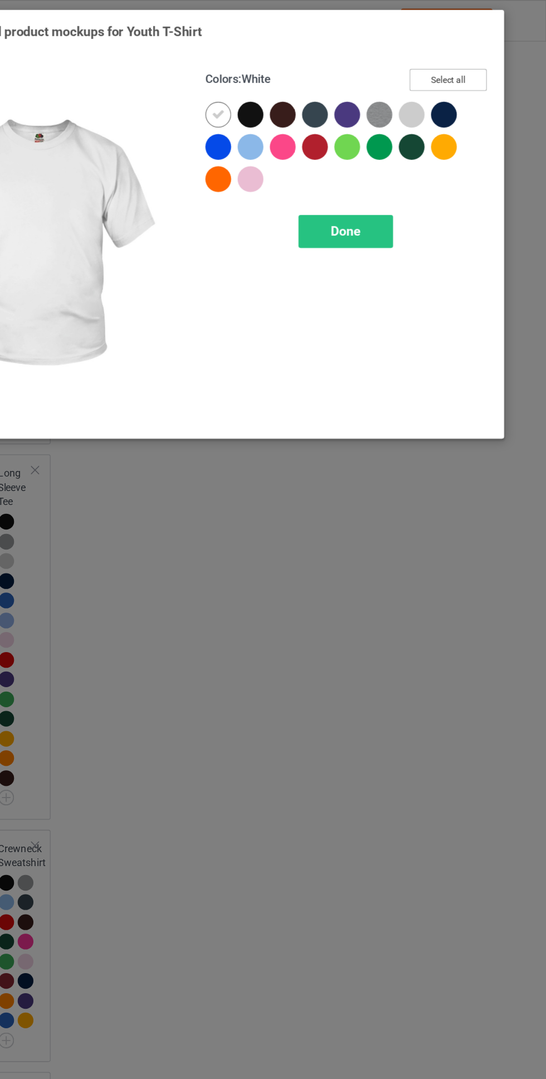
click at [488, 53] on button "Select all" at bounding box center [470, 61] width 60 height 17
click at [290, 89] on icon at bounding box center [291, 89] width 10 height 10
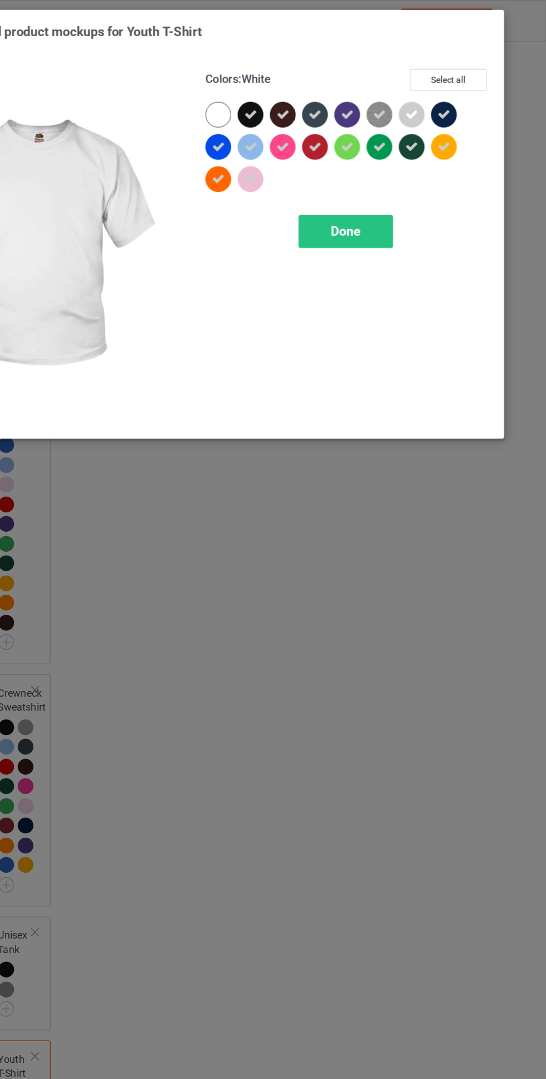
click at [398, 181] on span "Done" at bounding box center [389, 180] width 23 height 12
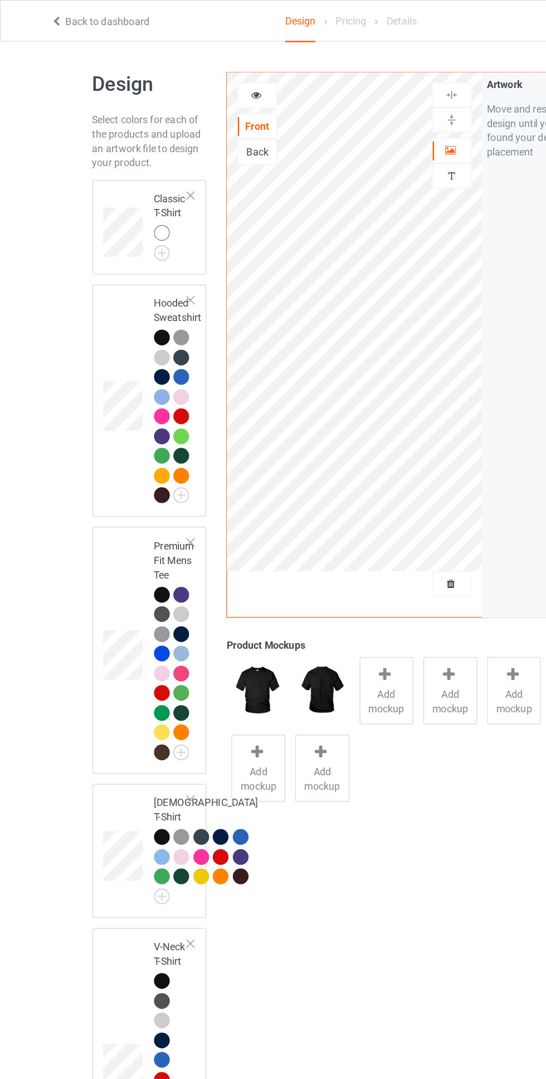
click at [126, 262] on div at bounding box center [126, 262] width 12 height 12
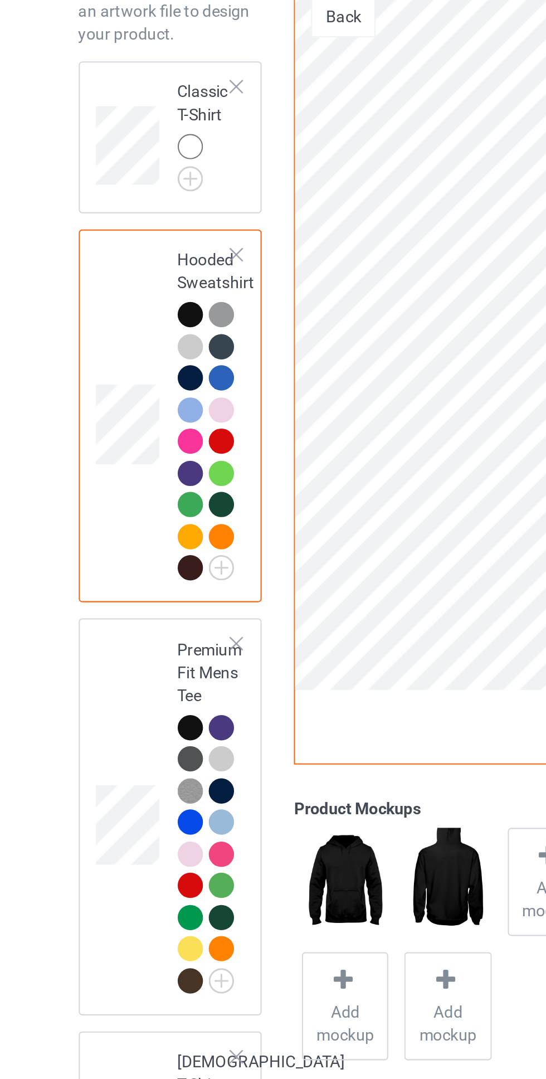
click at [0, 0] on img at bounding box center [0, 0] width 0 height 0
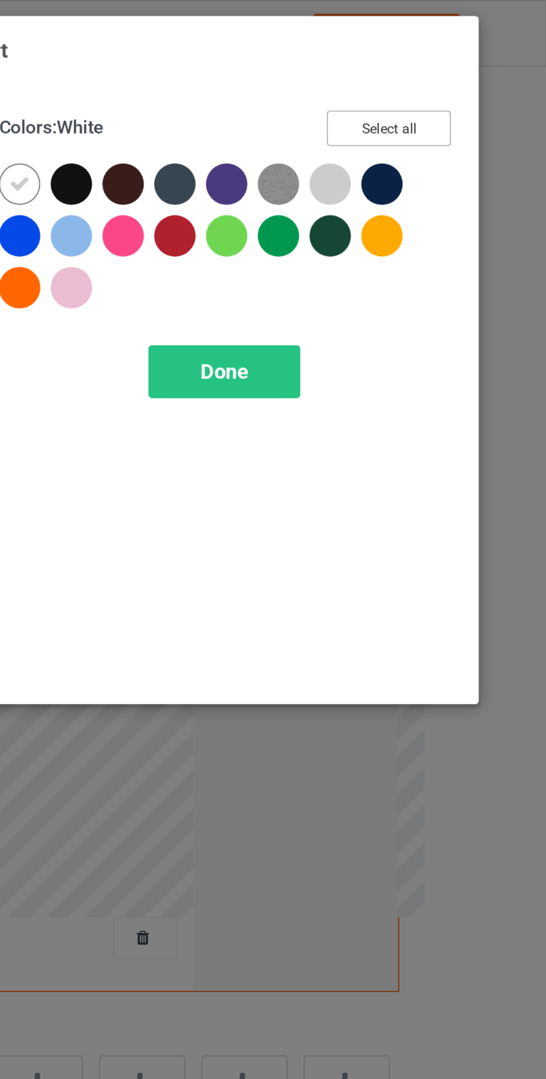
click at [481, 57] on button "Select all" at bounding box center [470, 61] width 60 height 17
click at [301, 90] on div at bounding box center [293, 91] width 25 height 25
click at [385, 183] on span "Done" at bounding box center [389, 180] width 23 height 12
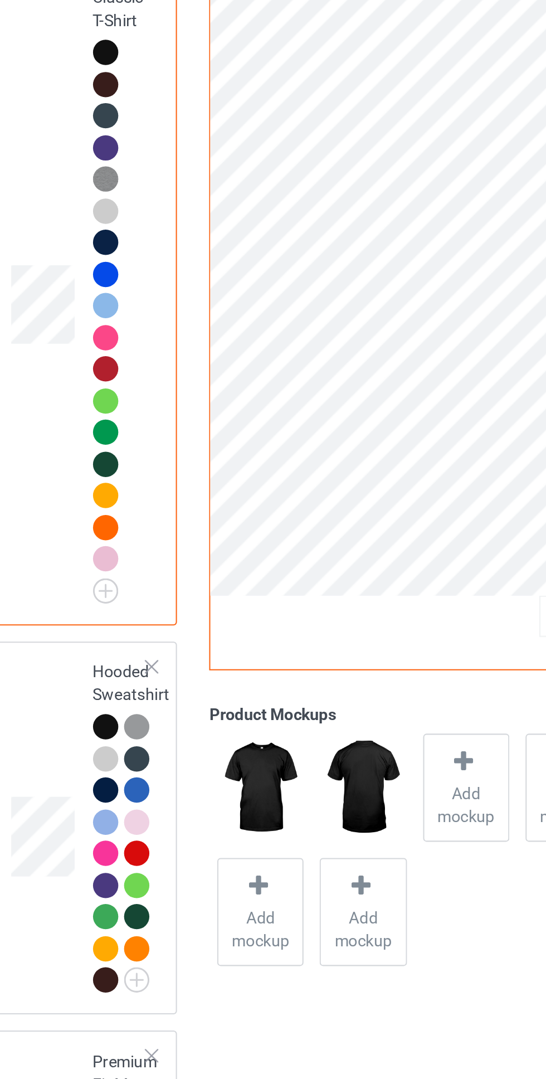
click at [124, 504] on div at bounding box center [126, 508] width 12 height 12
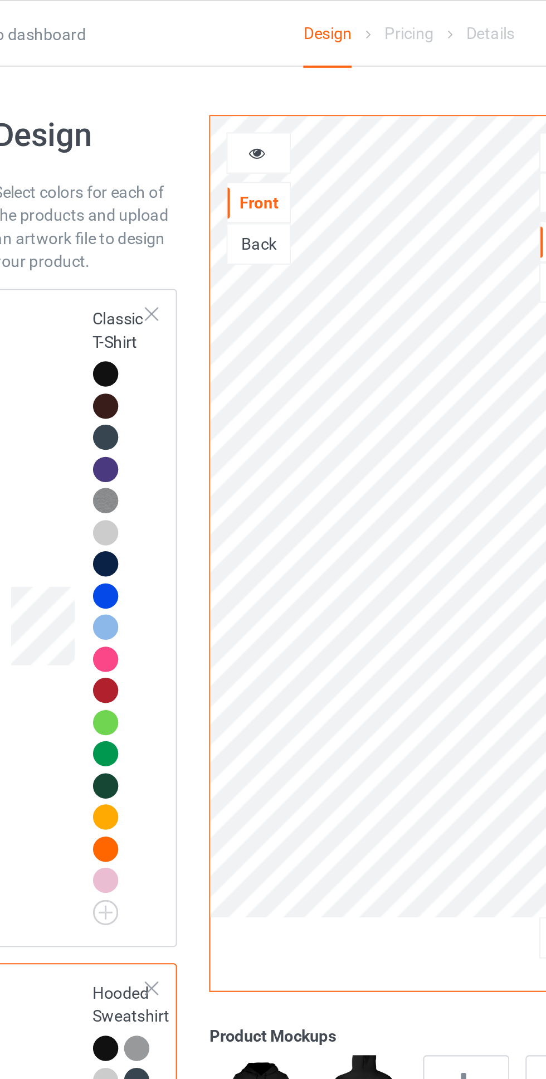
click at [129, 177] on div at bounding box center [126, 181] width 12 height 12
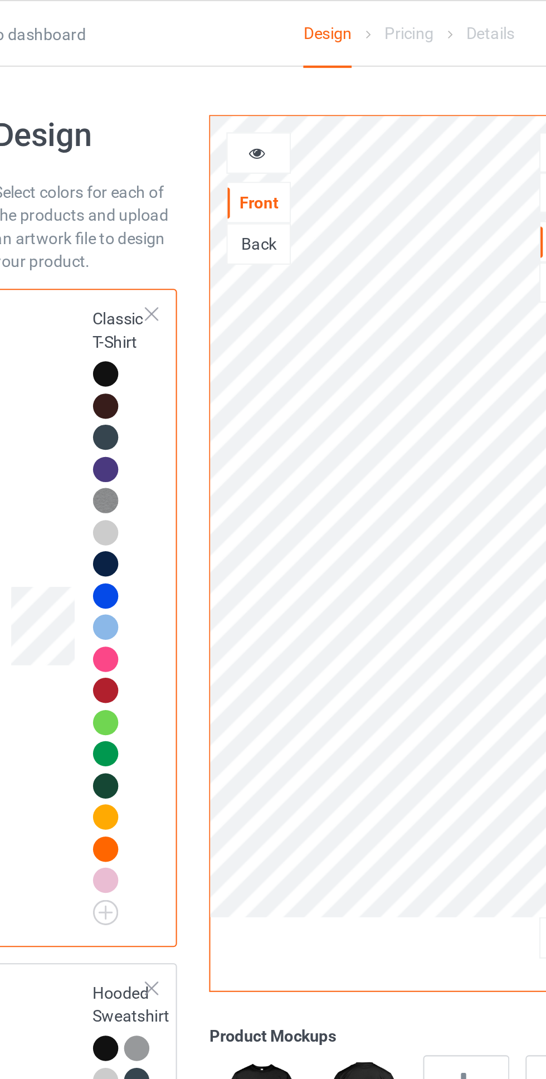
click at [194, 76] on div at bounding box center [200, 74] width 30 height 11
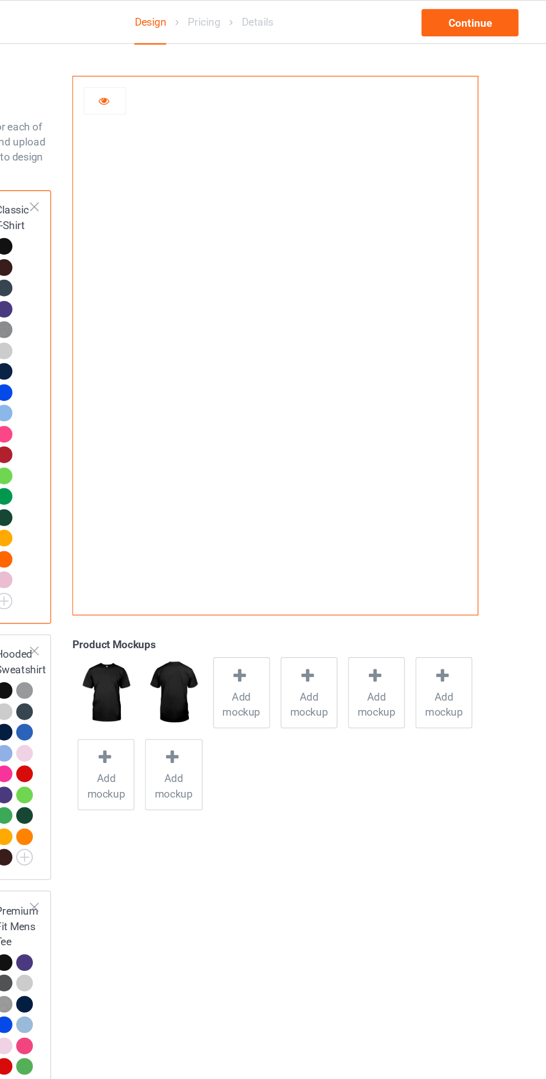
click at [212, 74] on div at bounding box center [200, 74] width 30 height 11
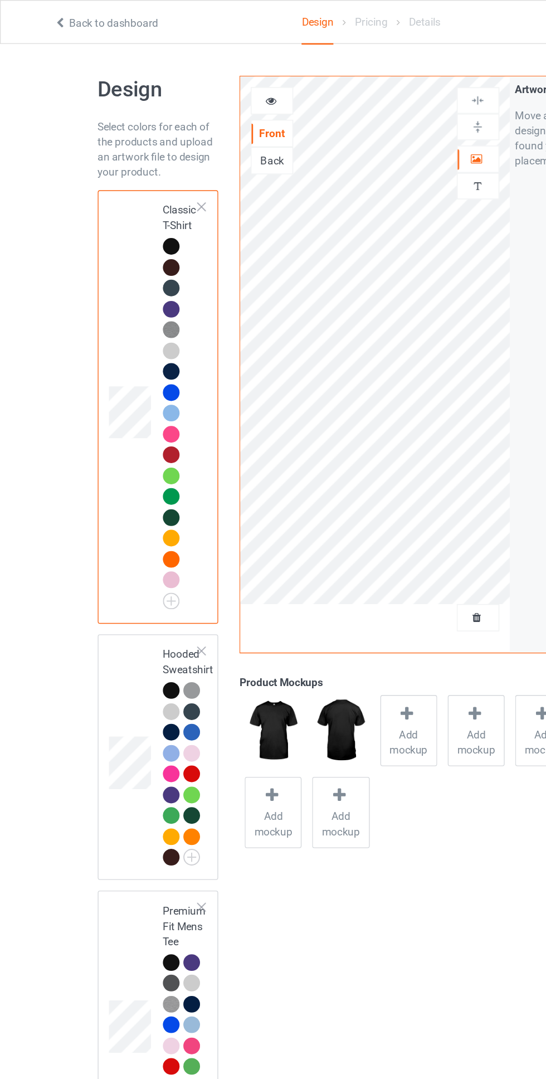
click at [133, 510] on div at bounding box center [128, 510] width 16 height 16
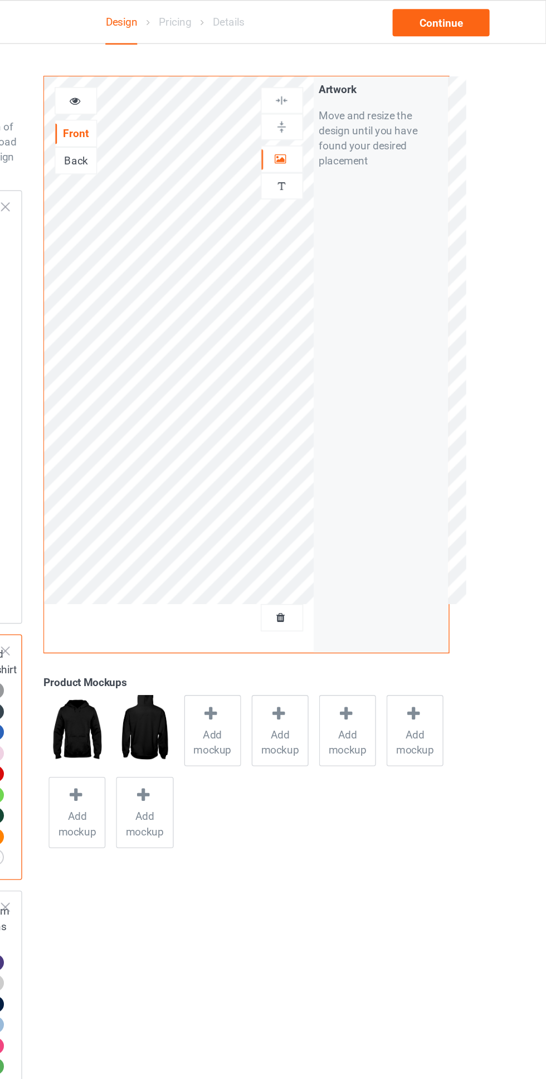
click at [359, 114] on div at bounding box center [352, 116] width 30 height 11
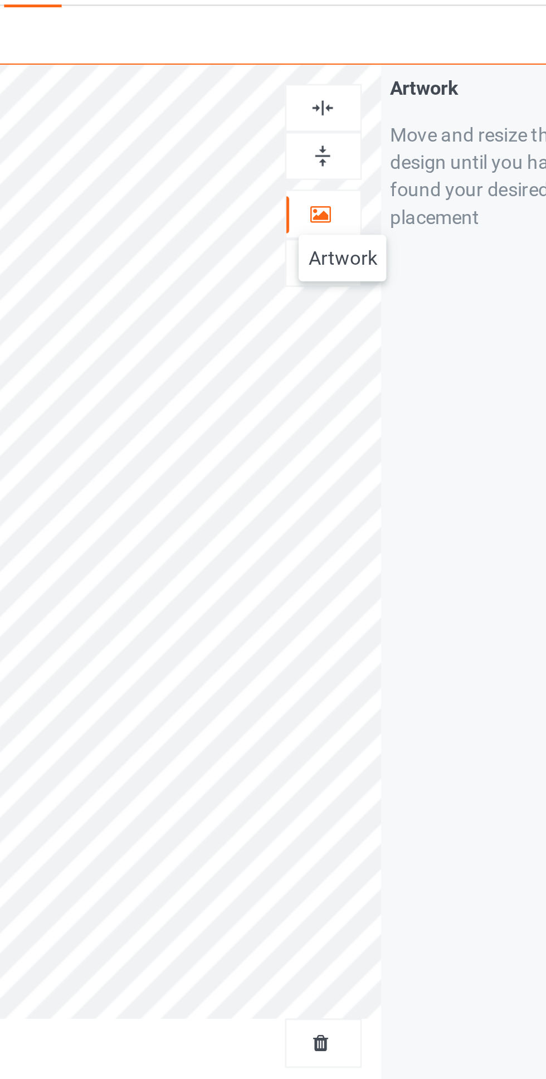
click at [357, 69] on div at bounding box center [352, 74] width 30 height 11
click at [356, 75] on img at bounding box center [351, 74] width 11 height 11
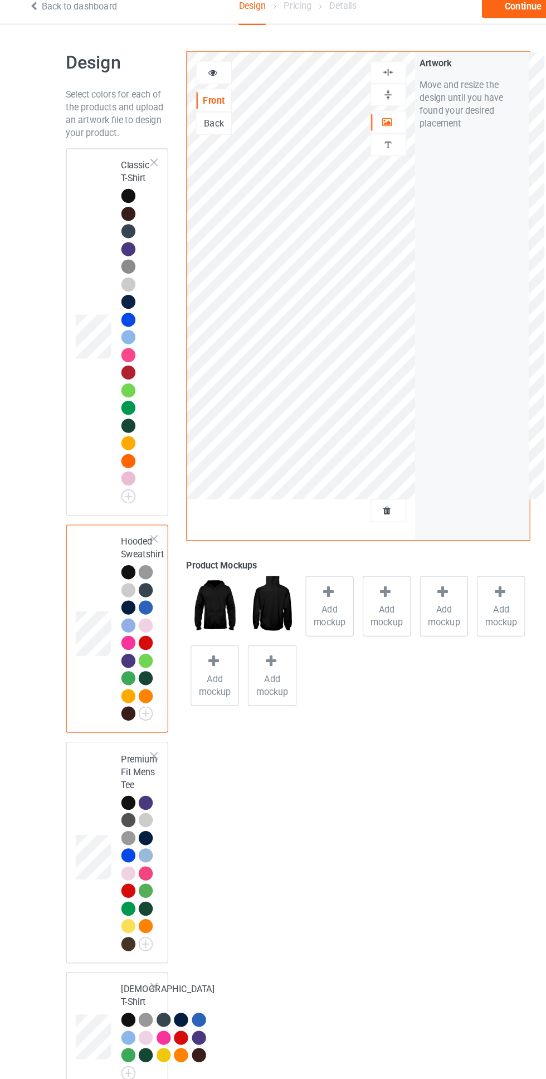
click at [133, 183] on div at bounding box center [128, 183] width 16 height 16
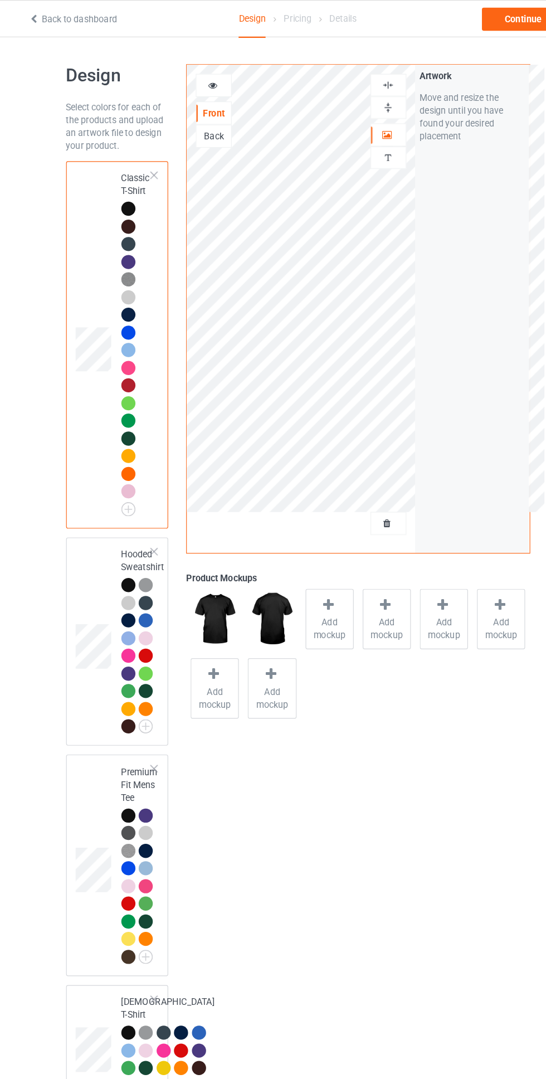
click at [195, 70] on icon at bounding box center [198, 73] width 9 height 8
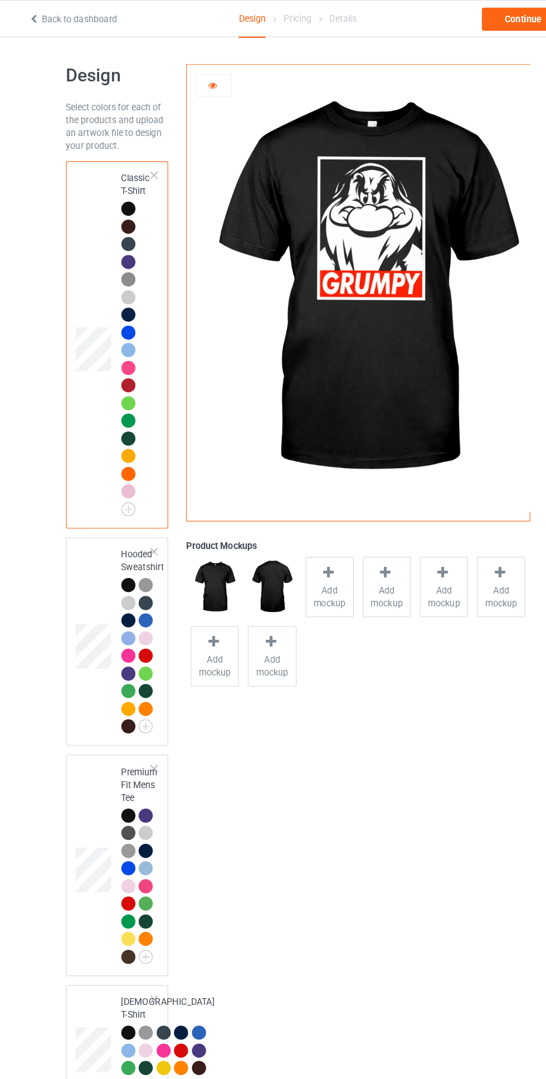
click at [191, 74] on div at bounding box center [200, 74] width 30 height 11
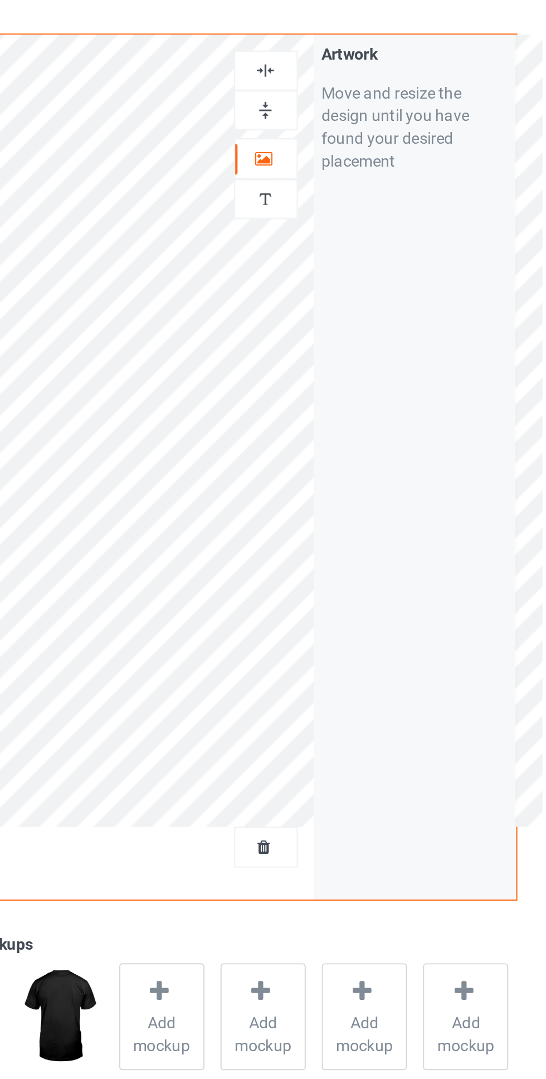
click at [358, 73] on div at bounding box center [352, 74] width 30 height 11
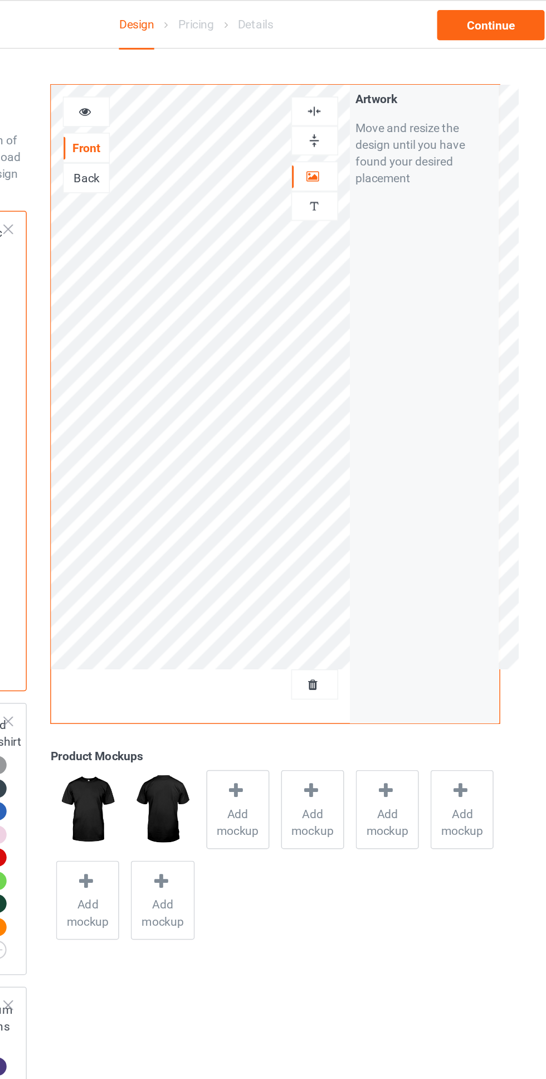
click at [206, 82] on div at bounding box center [199, 74] width 31 height 20
click at [197, 70] on icon at bounding box center [198, 73] width 9 height 8
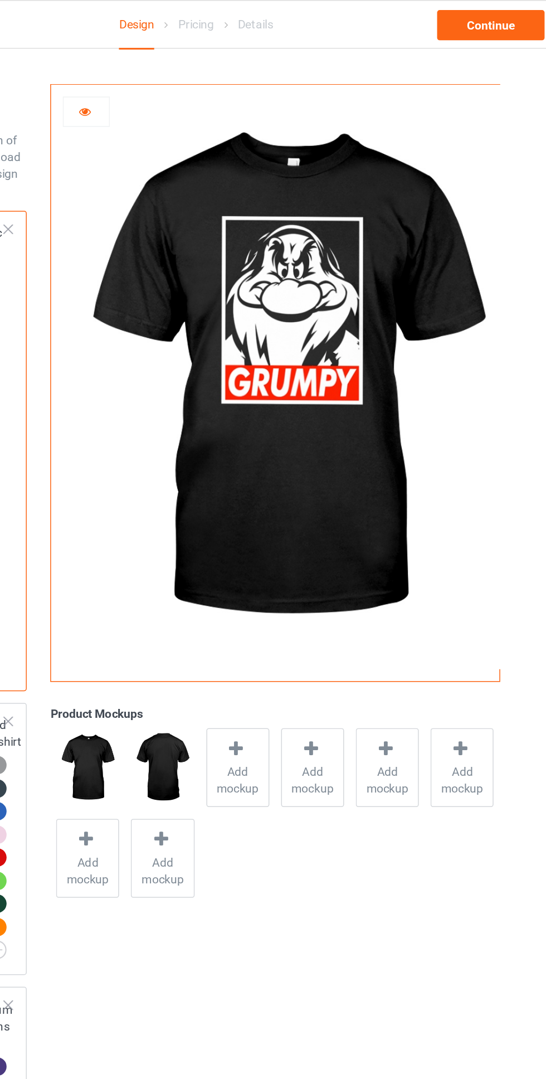
click at [204, 72] on div at bounding box center [200, 74] width 30 height 11
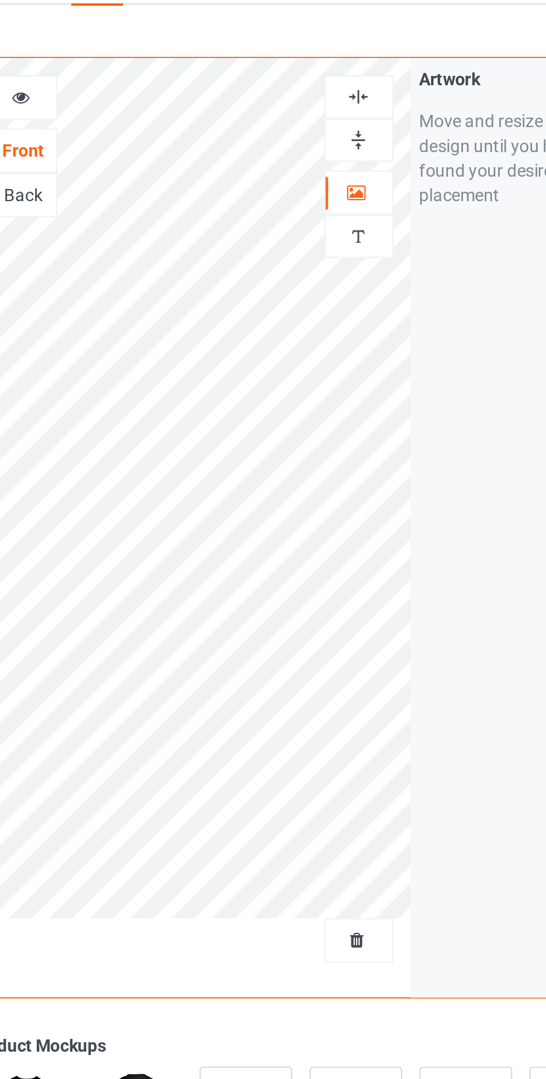
click at [359, 68] on div at bounding box center [351, 74] width 31 height 20
click at [353, 72] on img at bounding box center [351, 74] width 11 height 11
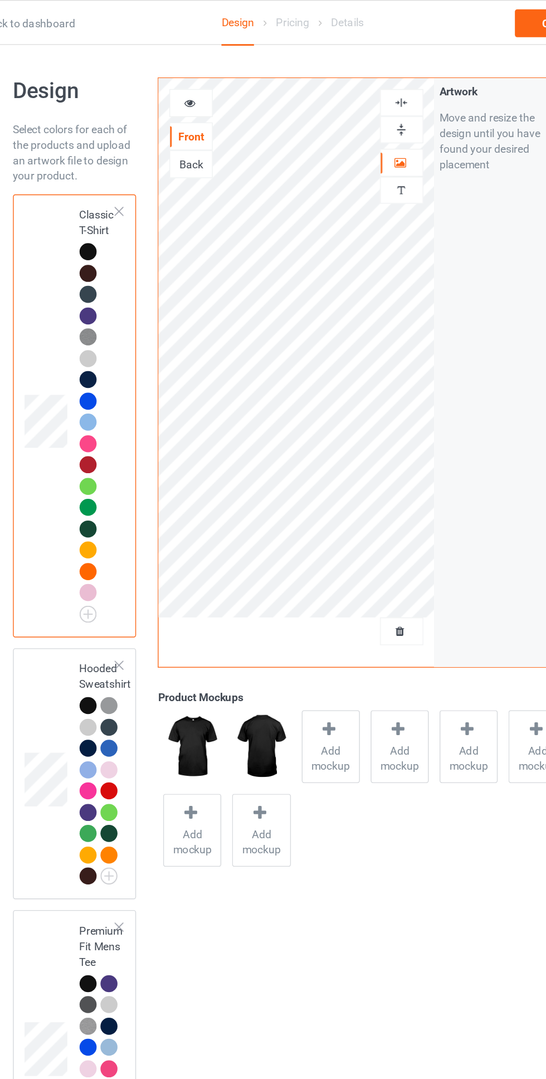
click at [300, 528] on icon at bounding box center [300, 525] width 14 height 12
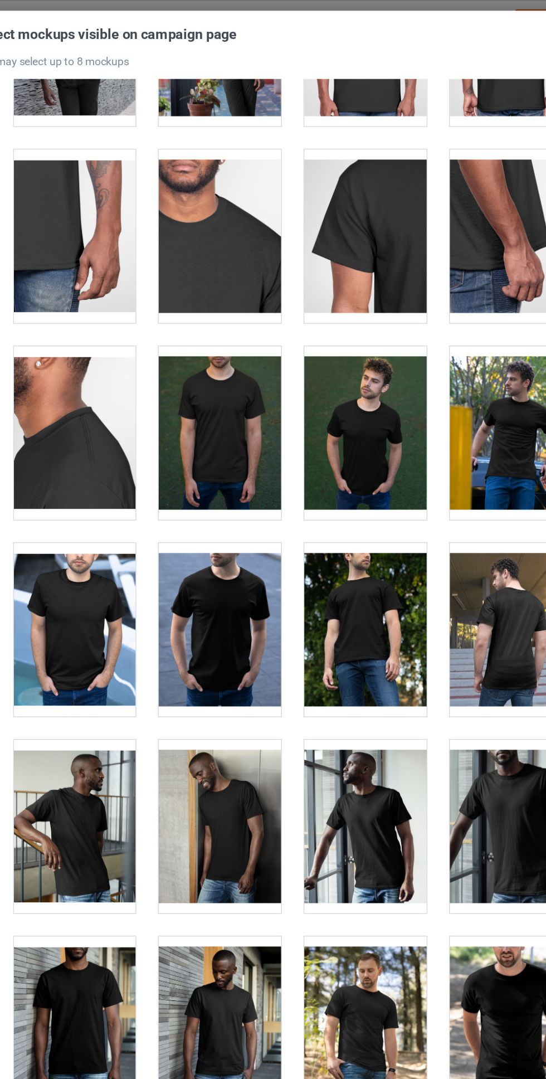
click at [237, 450] on div at bounding box center [221, 453] width 88 height 125
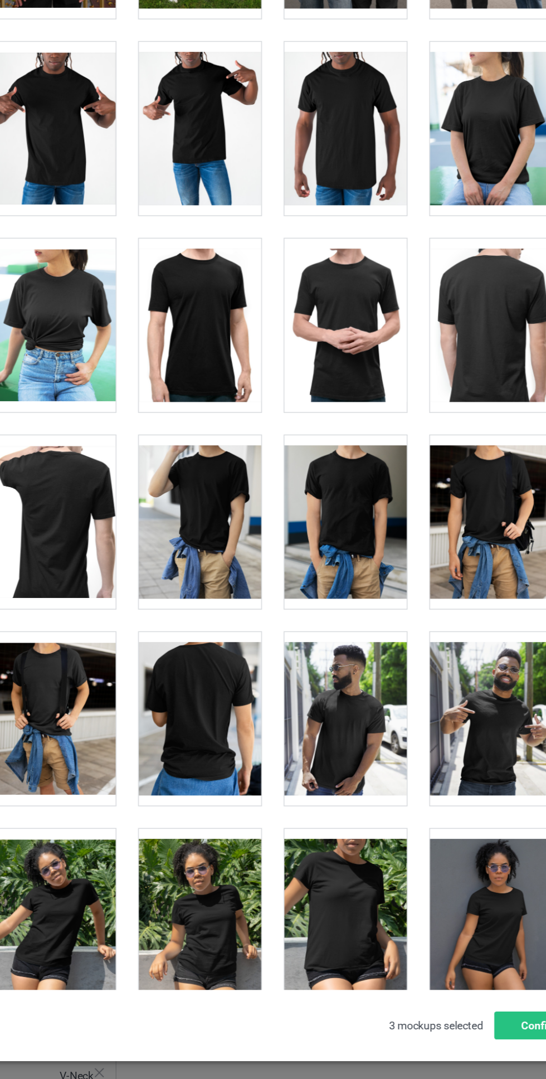
scroll to position [5824, 0]
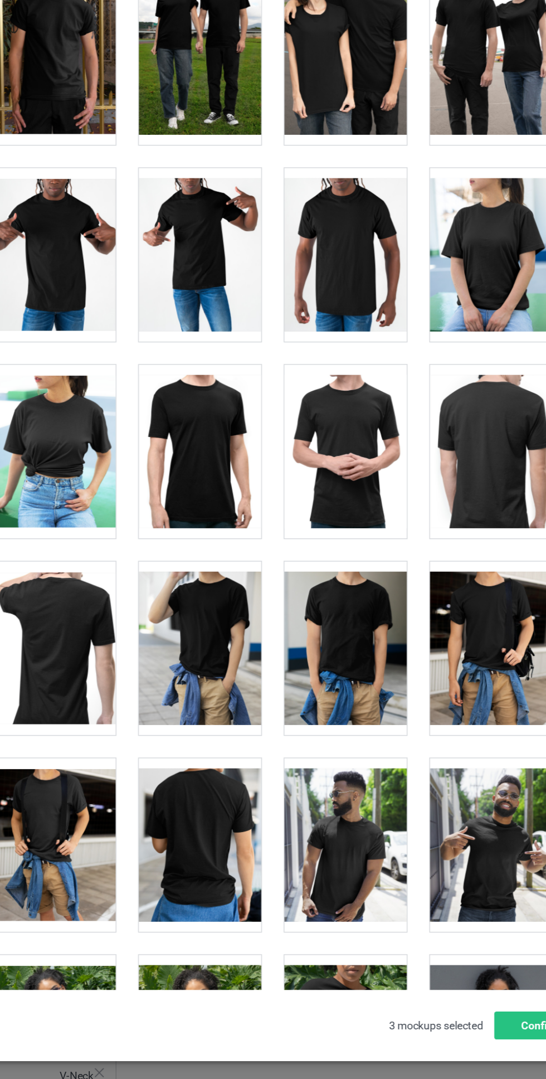
click at [392, 401] on div at bounding box center [430, 390] width 88 height 125
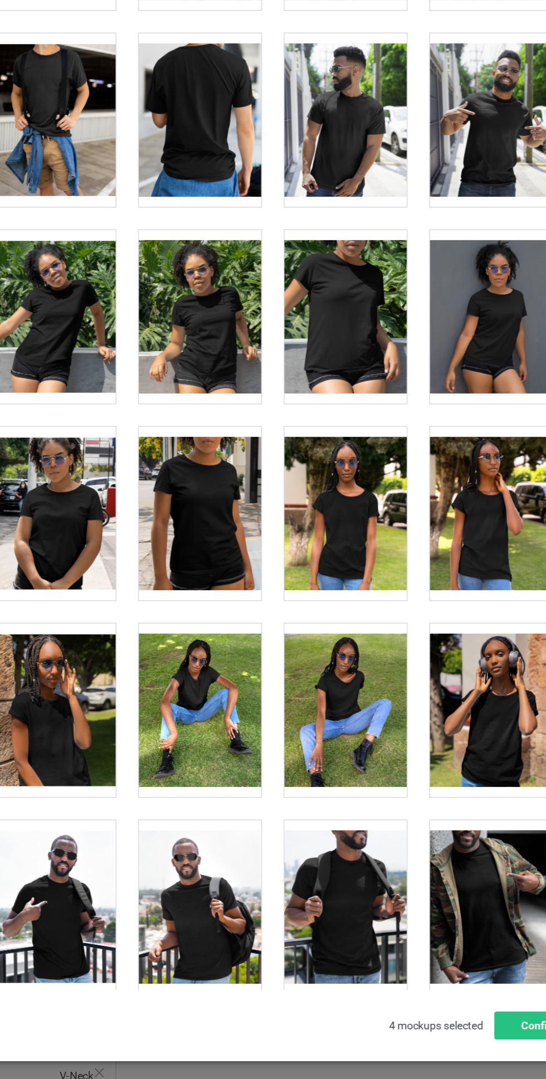
click at [127, 600] on div at bounding box center [116, 576] width 88 height 125
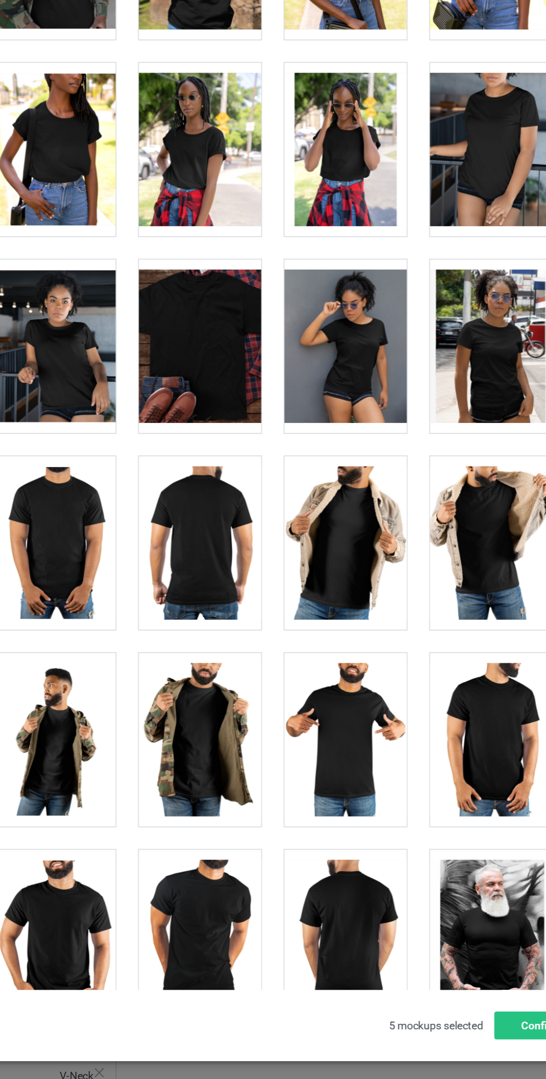
scroll to position [8021, 0]
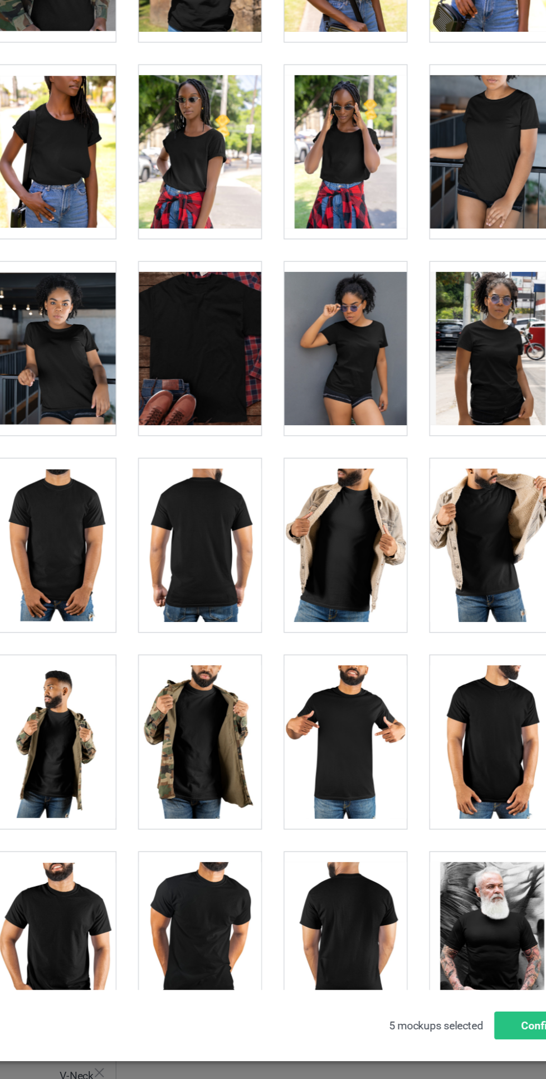
click at [340, 586] on div at bounding box center [325, 599] width 88 height 125
click at [454, 955] on button "Confirm" at bounding box center [465, 945] width 67 height 20
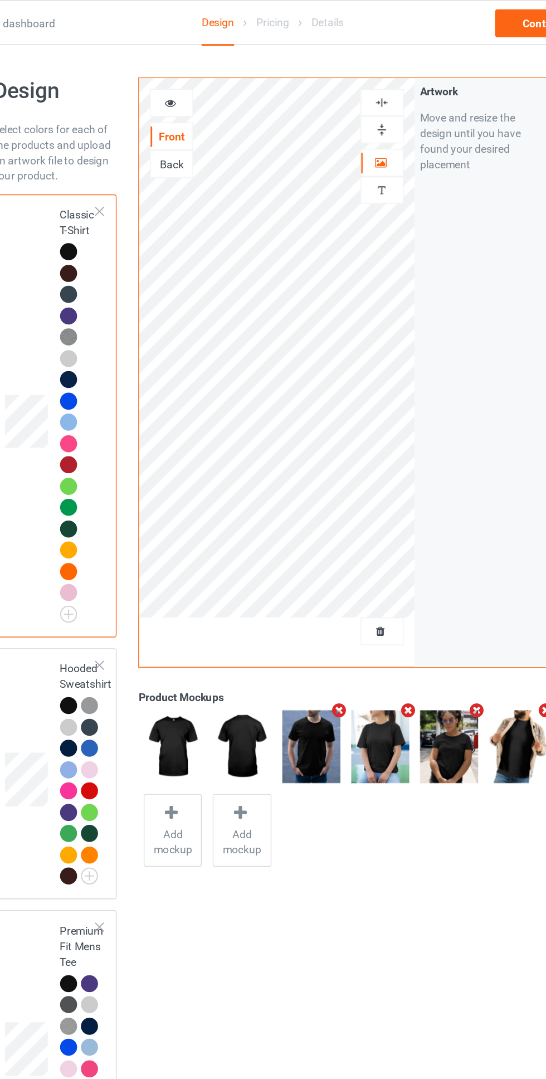
click at [352, 75] on img at bounding box center [351, 74] width 11 height 11
click at [452, 14] on div "Continue" at bounding box center [468, 17] width 71 height 20
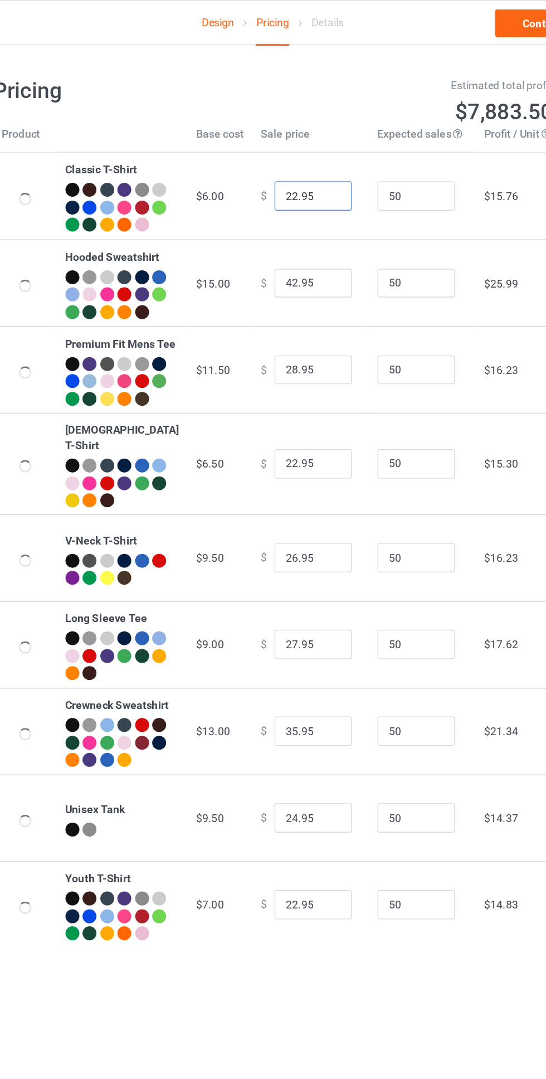
click at [274, 148] on input "22.95" at bounding box center [302, 140] width 56 height 21
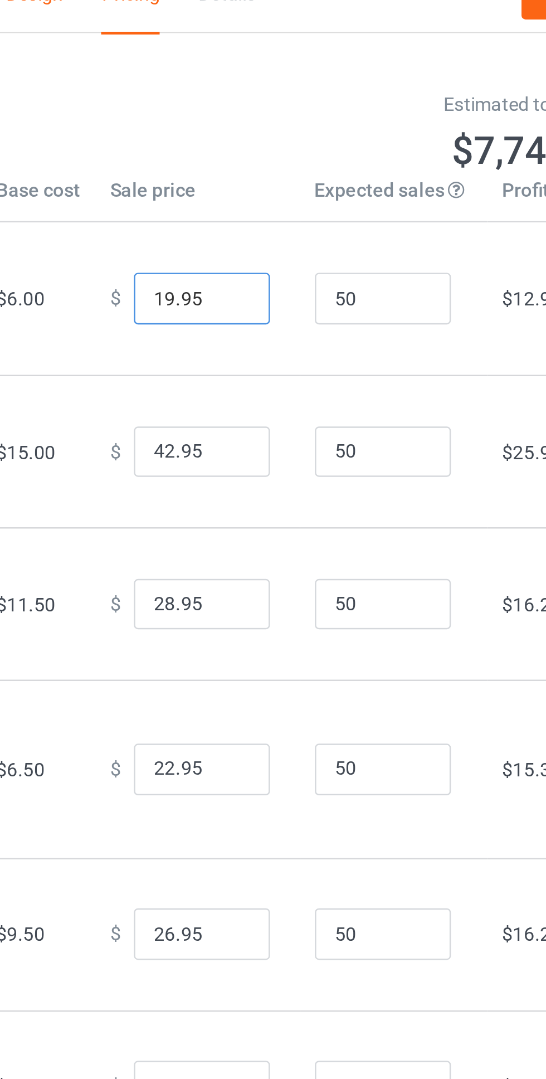
click at [299, 150] on input "19.95" at bounding box center [302, 140] width 56 height 21
type input "19.99"
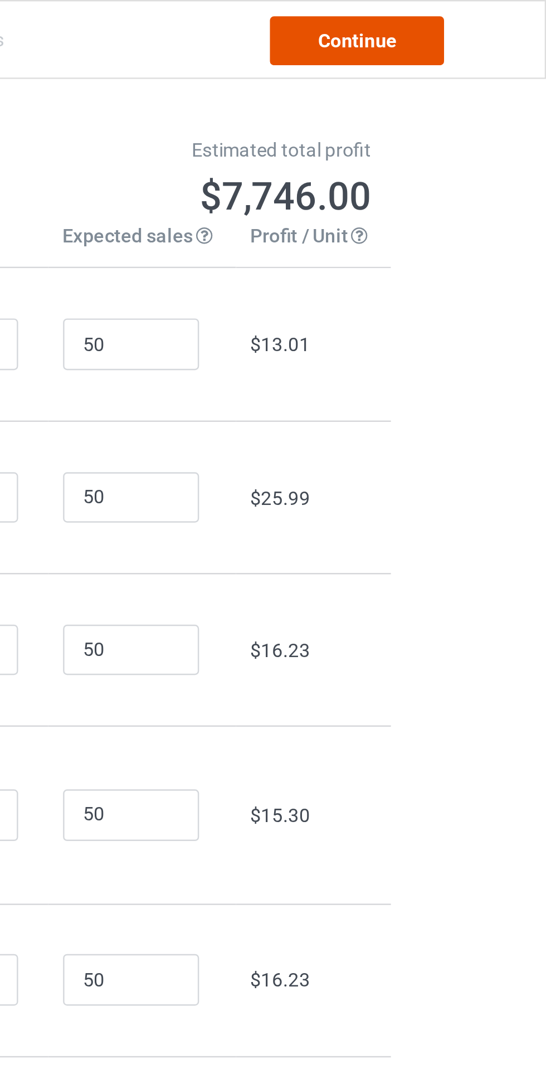
click at [480, 17] on link "Continue" at bounding box center [468, 17] width 71 height 20
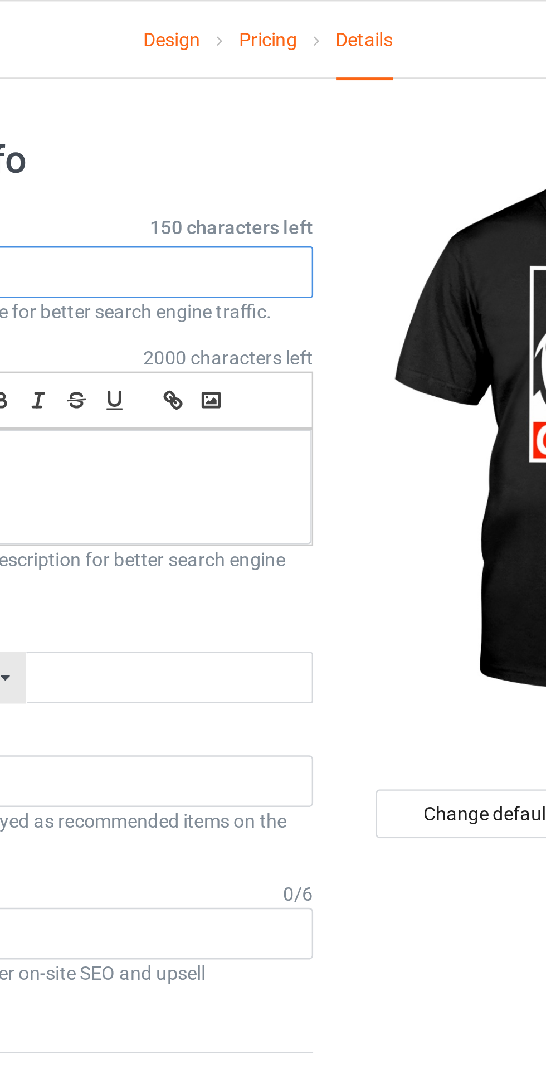
click at [196, 112] on input "text" at bounding box center [182, 111] width 220 height 21
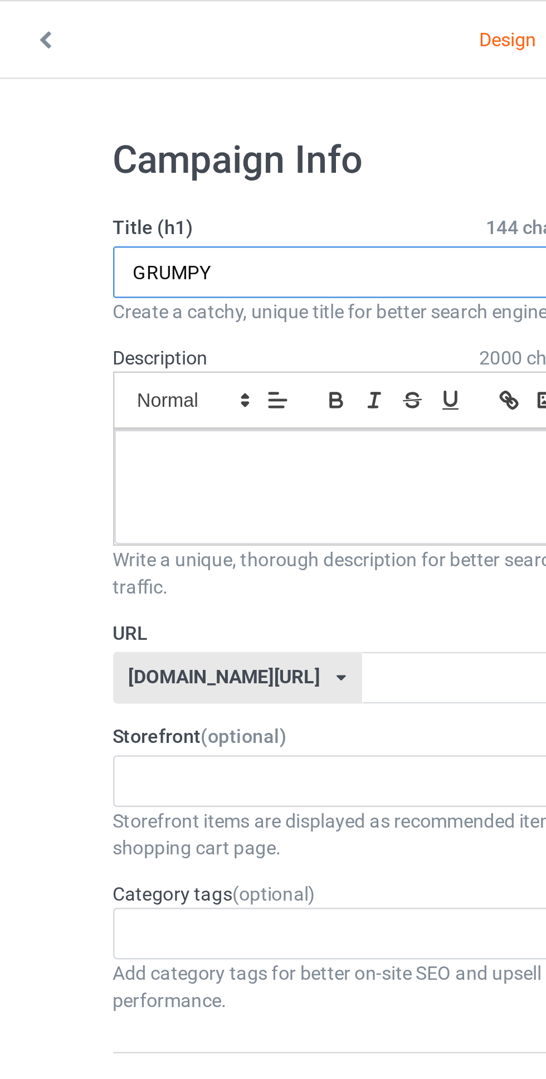
type input "GRUMPY"
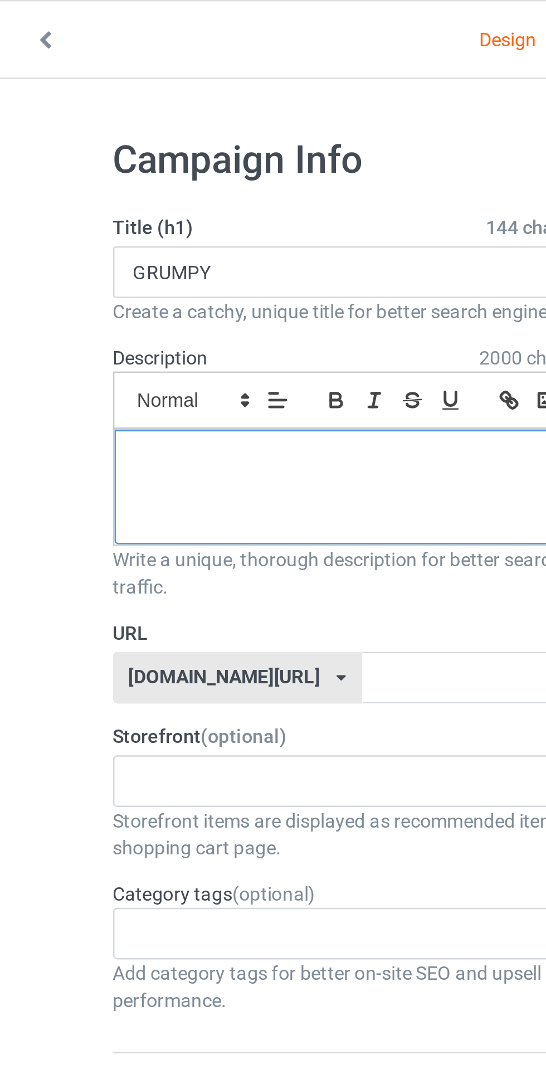
click at [187, 195] on div at bounding box center [181, 199] width 218 height 47
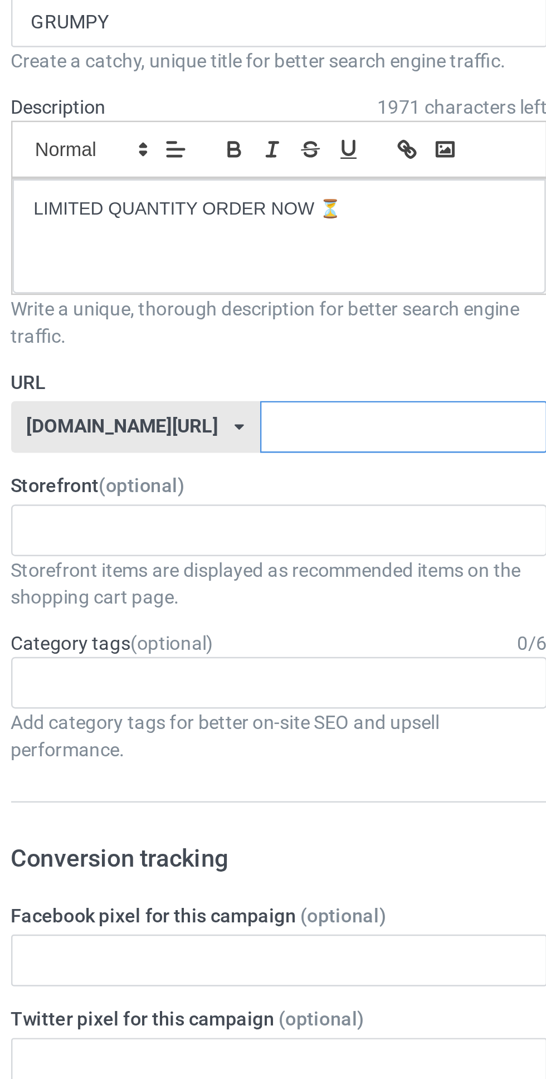
click at [231, 275] on input "text" at bounding box center [233, 277] width 118 height 21
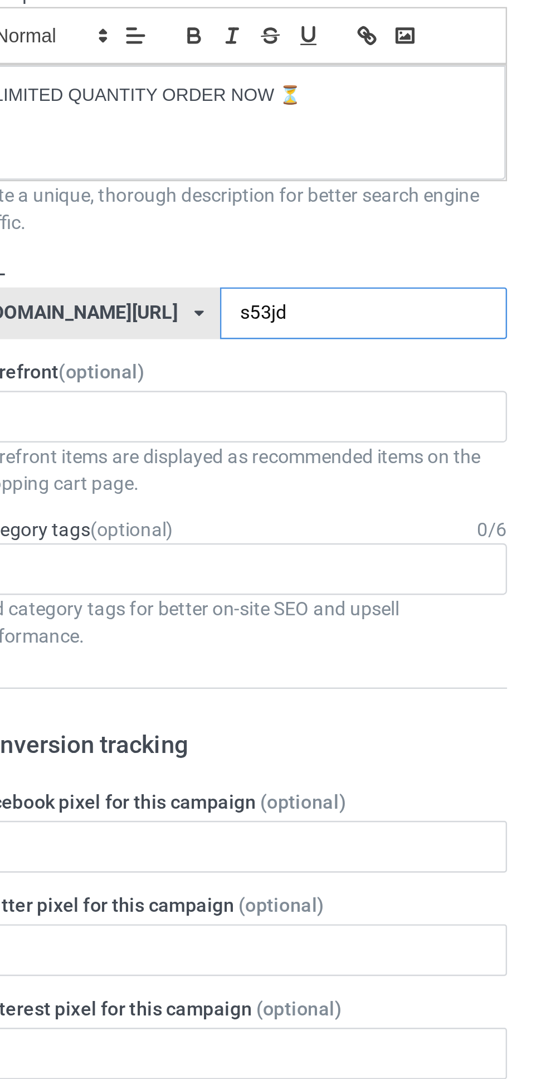
type input "s53jdn"
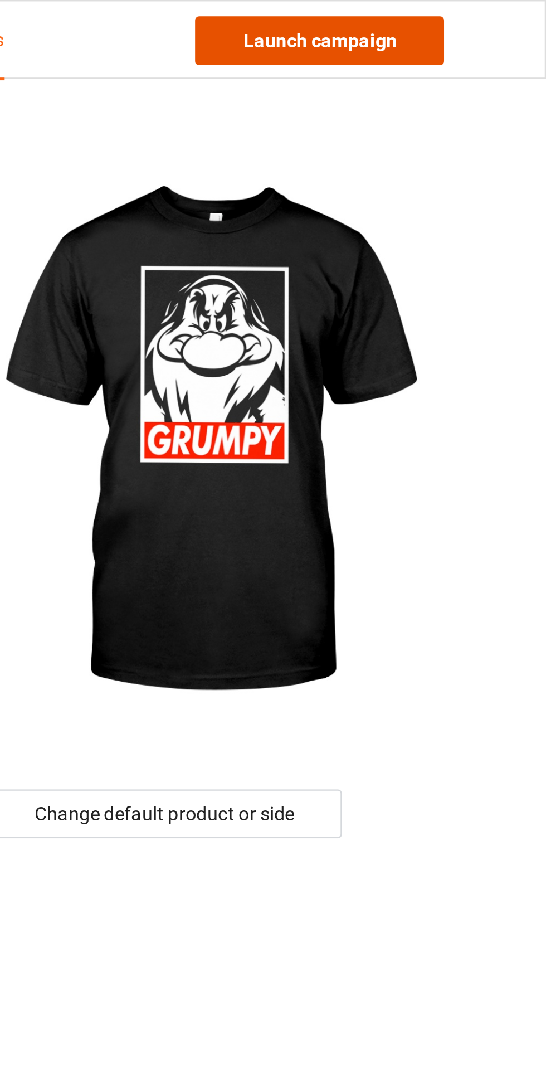
click at [491, 13] on link "Launch campaign" at bounding box center [453, 17] width 102 height 20
